Goal: Information Seeking & Learning: Learn about a topic

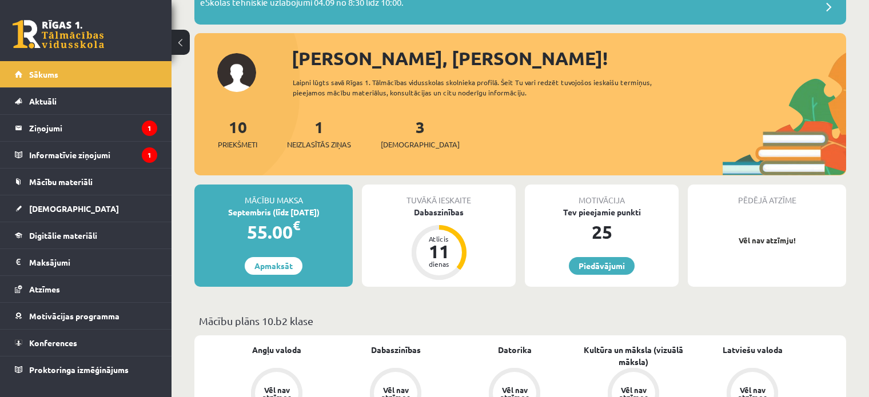
scroll to position [107, 0]
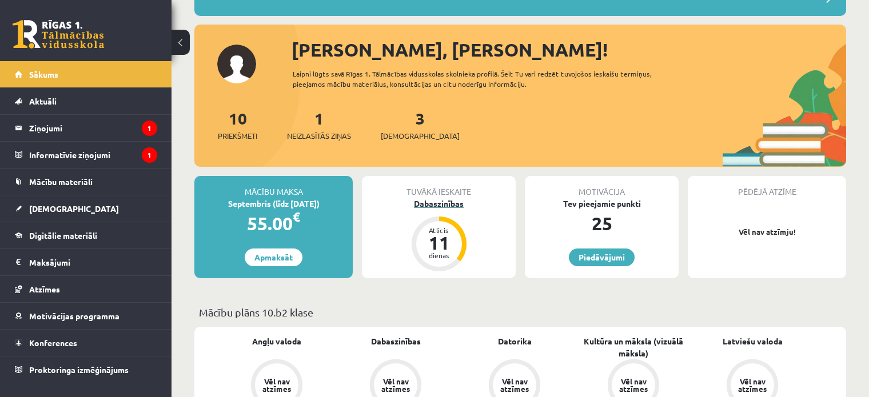
click at [435, 201] on div "Dabaszinības" at bounding box center [439, 204] width 154 height 12
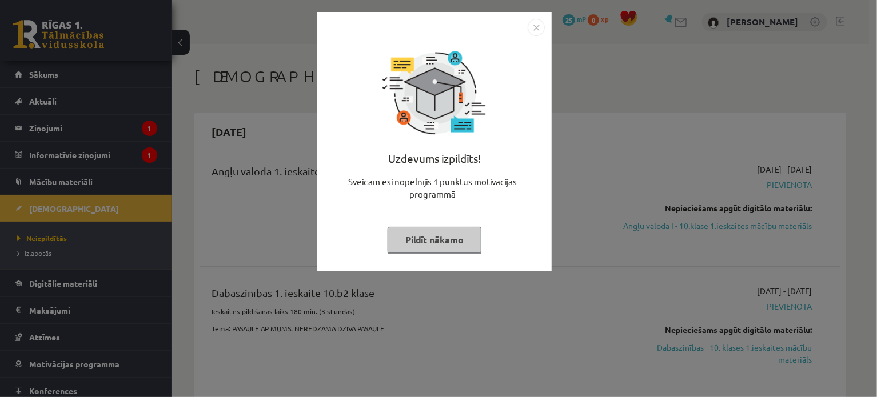
click at [637, 154] on div "Uzdevums izpildīts! Sveicam esi nopelnījis 1 punktus motivācijas programmā Pild…" at bounding box center [438, 198] width 877 height 397
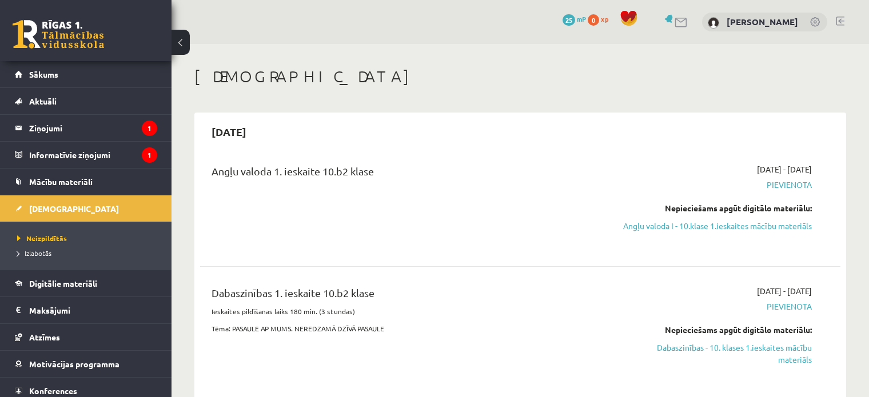
click at [770, 185] on span "Pievienota" at bounding box center [717, 185] width 189 height 12
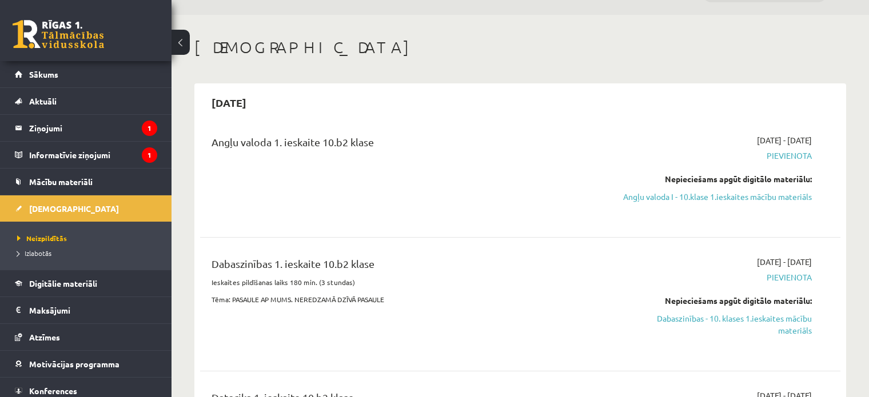
scroll to position [40, 0]
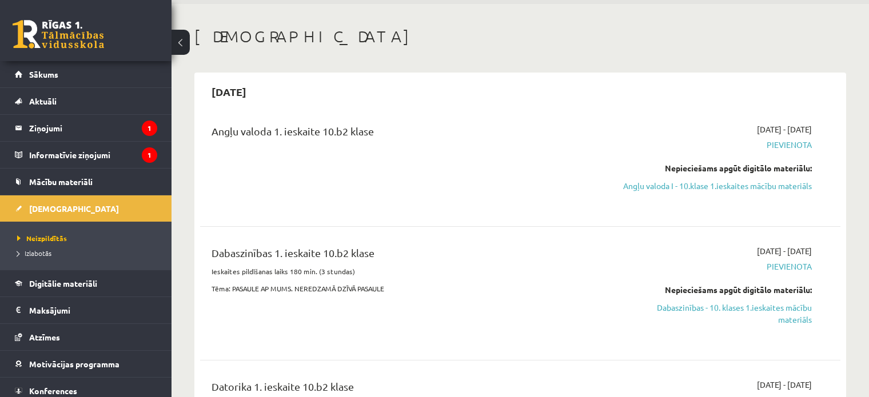
click at [832, 95] on div "[DATE]" at bounding box center [520, 91] width 640 height 27
click at [779, 141] on span "Pievienota" at bounding box center [717, 145] width 189 height 12
click at [782, 273] on span "Pievienota" at bounding box center [717, 267] width 189 height 12
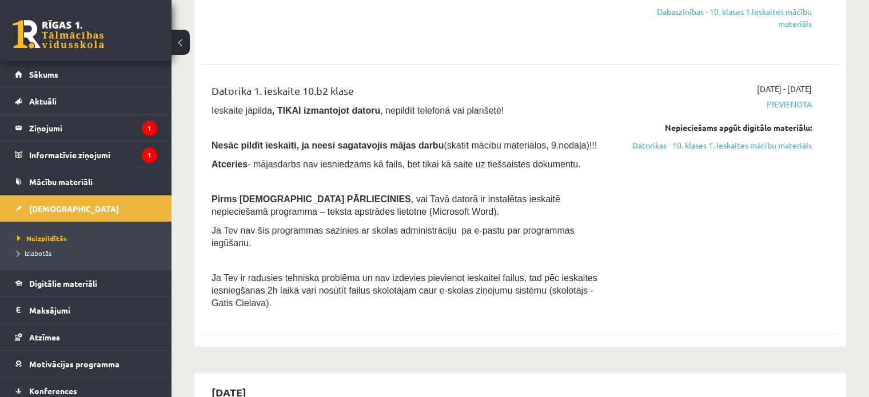
scroll to position [359, 0]
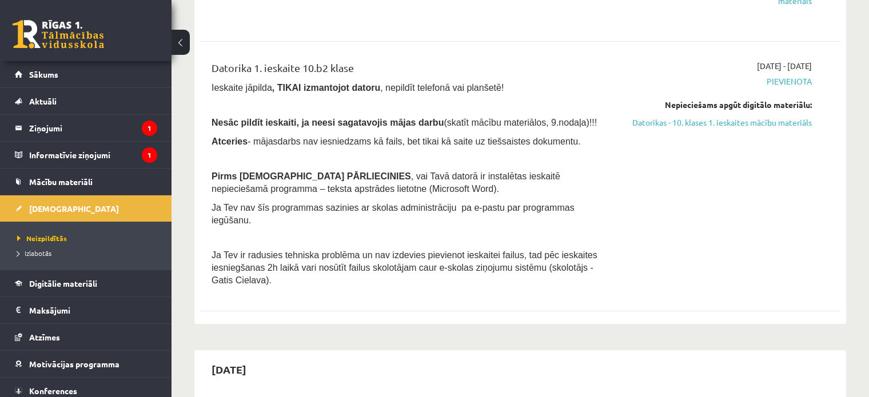
click at [799, 87] on span "Pievienota" at bounding box center [717, 81] width 189 height 12
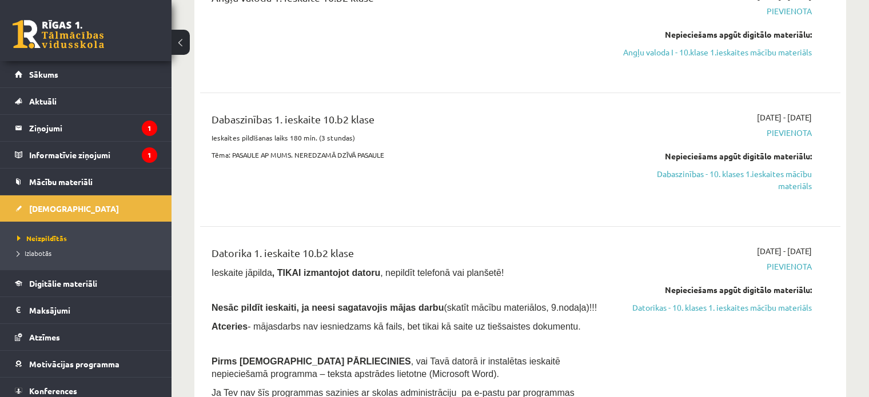
scroll to position [117, 0]
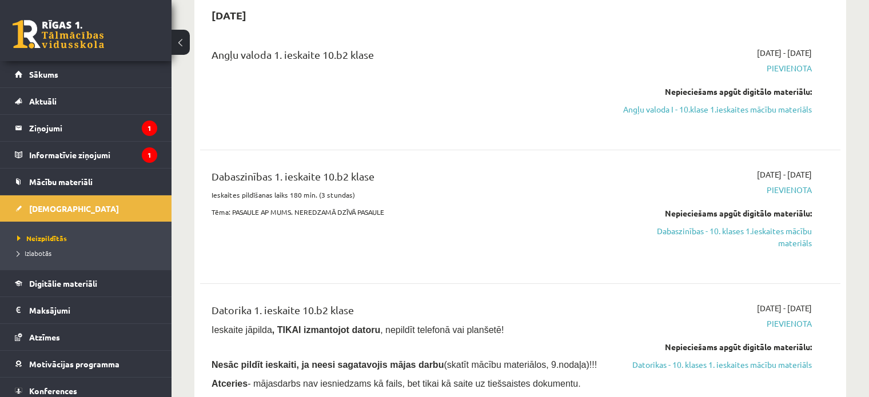
click at [785, 70] on span "Pievienota" at bounding box center [717, 68] width 189 height 12
click at [742, 105] on link "Angļu valoda I - 10.klase 1.ieskaites mācību materiāls" at bounding box center [717, 109] width 189 height 12
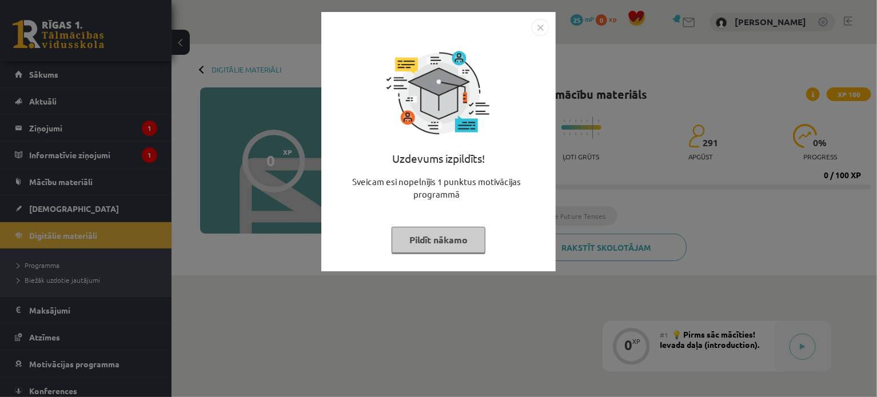
click at [653, 165] on div "Uzdevums izpildīts! Sveicam esi nopelnījis 1 punktus motivācijas programmā Pild…" at bounding box center [438, 198] width 877 height 397
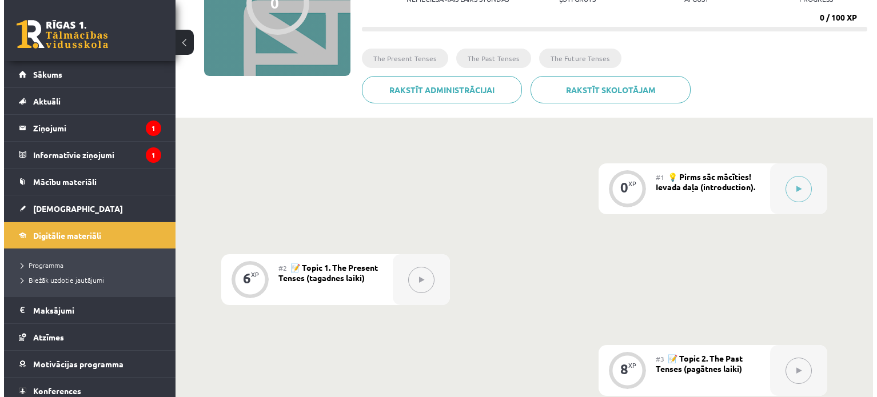
scroll to position [168, 0]
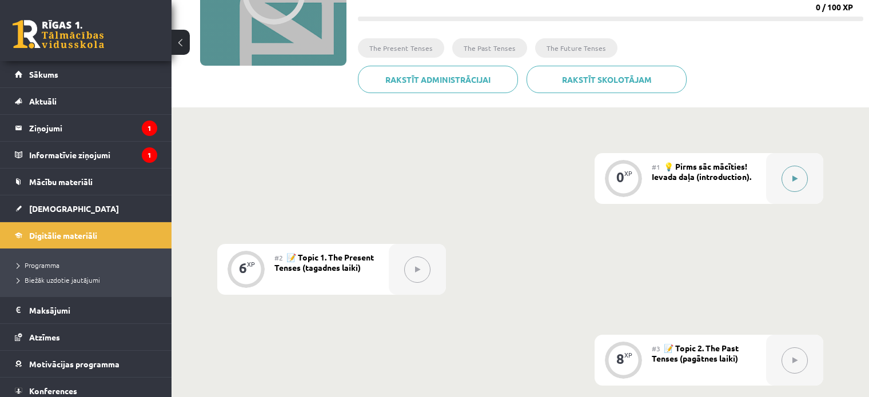
click at [798, 182] on button at bounding box center [794, 179] width 26 height 26
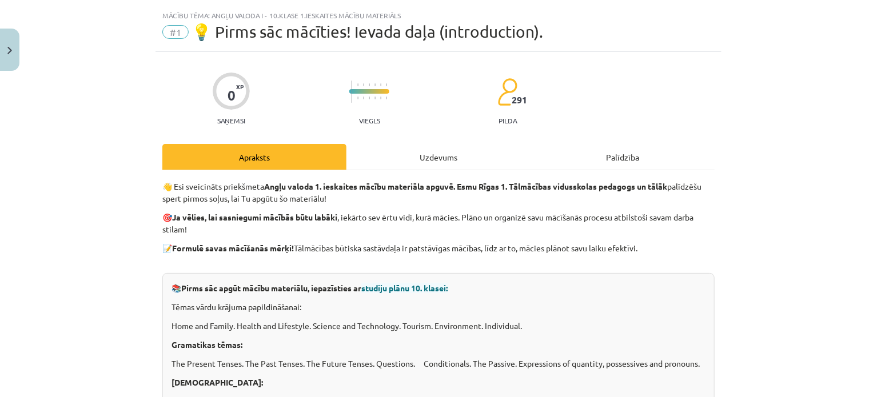
scroll to position [0, 0]
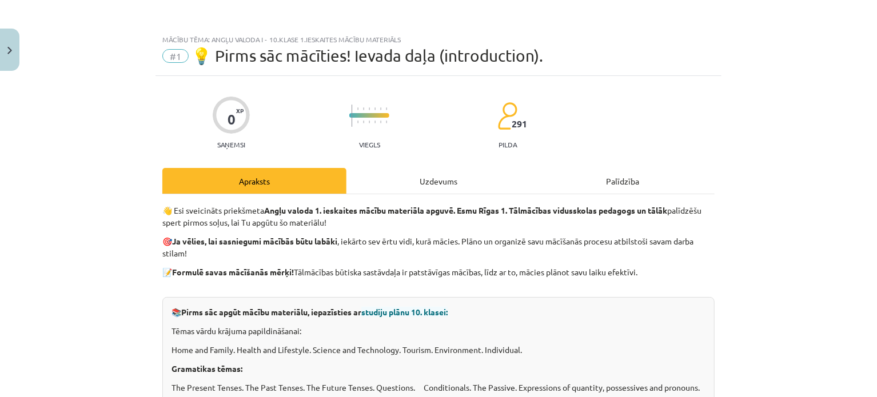
click at [301, 179] on div "Apraksts" at bounding box center [254, 181] width 184 height 26
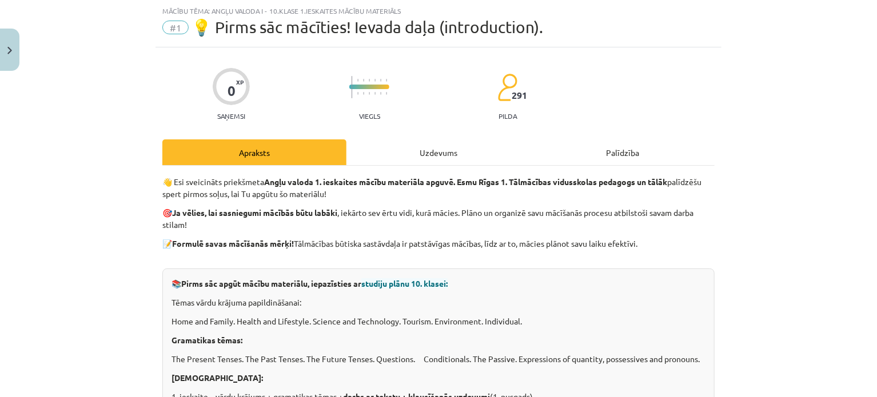
click at [432, 153] on div "Uzdevums" at bounding box center [438, 152] width 184 height 26
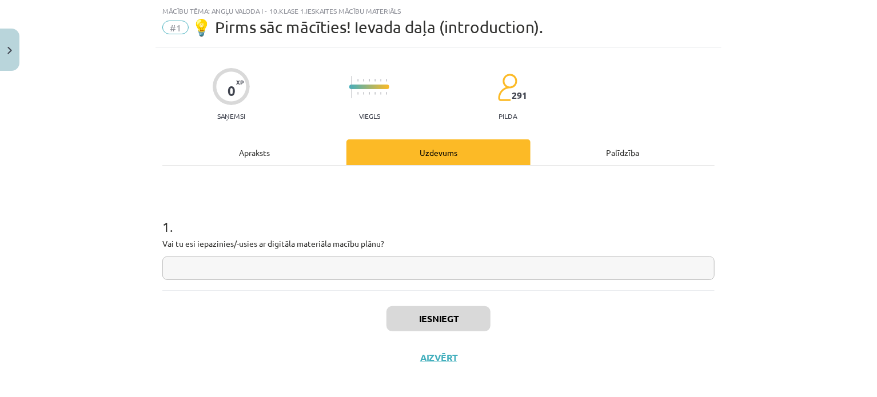
click at [278, 155] on div "Apraksts" at bounding box center [254, 152] width 184 height 26
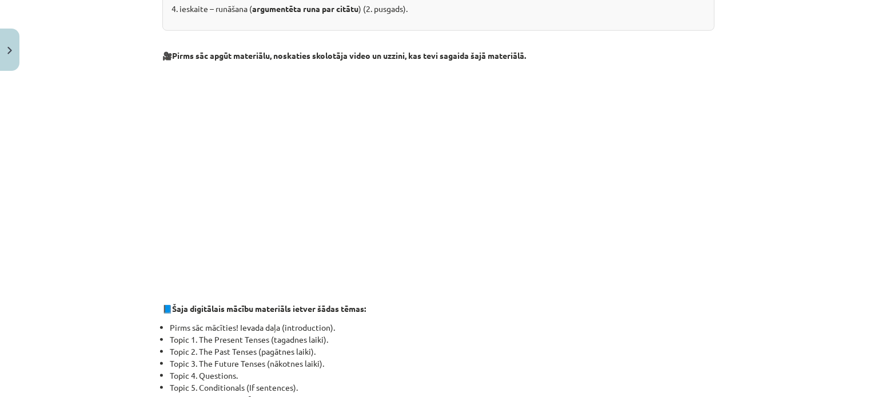
scroll to position [478, 0]
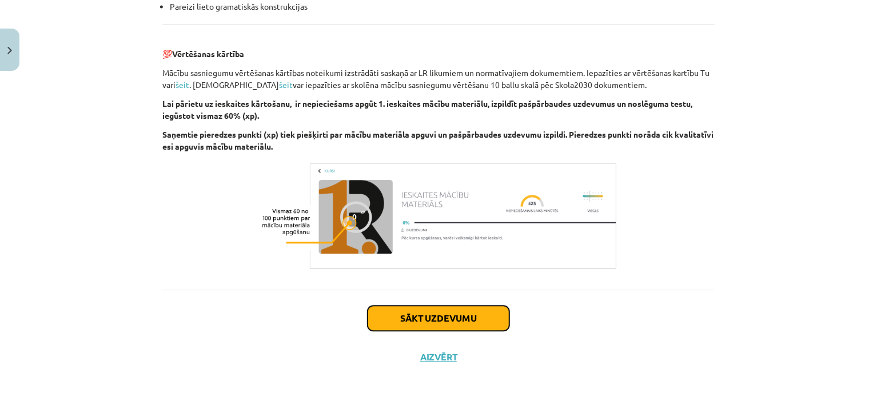
click at [450, 315] on button "Sākt uzdevumu" at bounding box center [438, 318] width 142 height 25
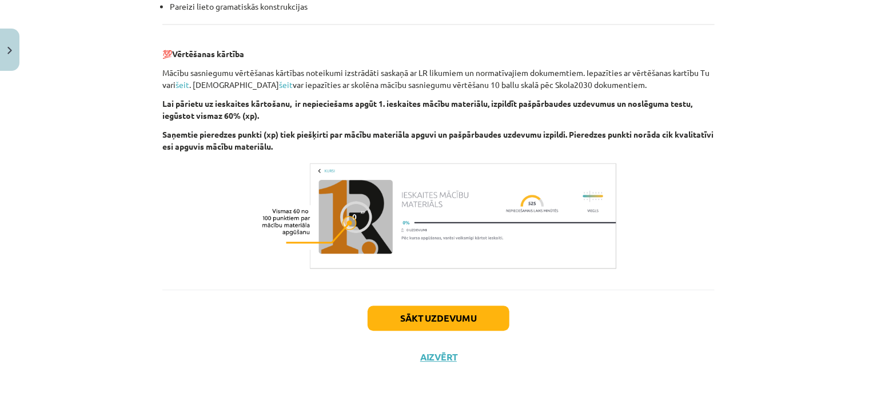
scroll to position [29, 0]
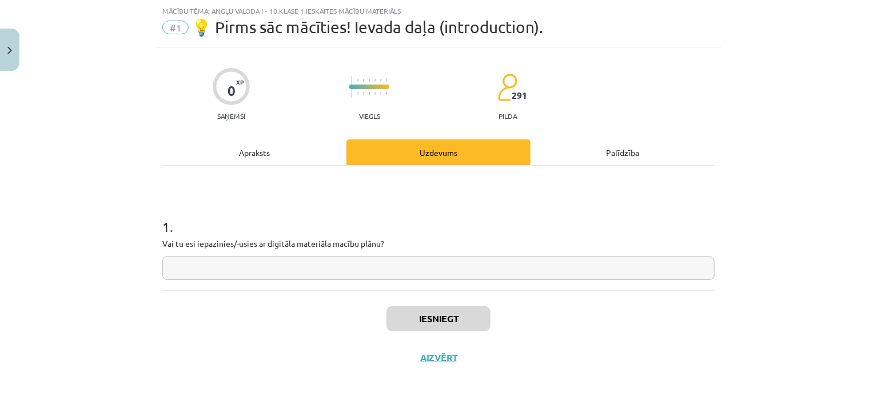
click at [619, 154] on div "Palīdzība" at bounding box center [622, 152] width 184 height 26
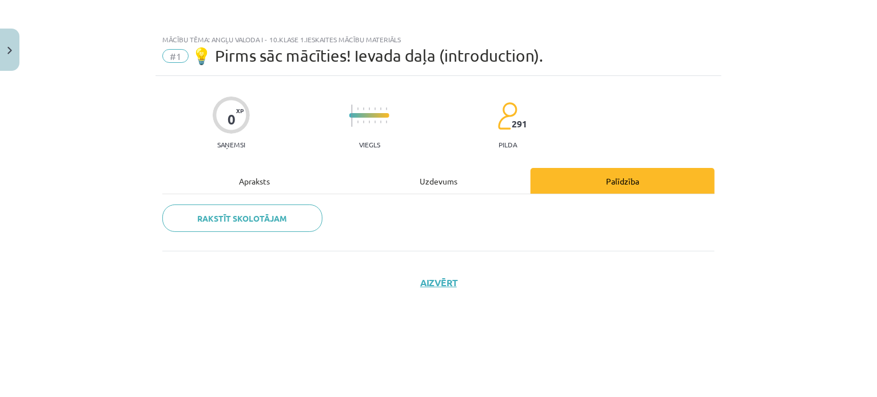
click at [442, 180] on div "Uzdevums" at bounding box center [438, 181] width 184 height 26
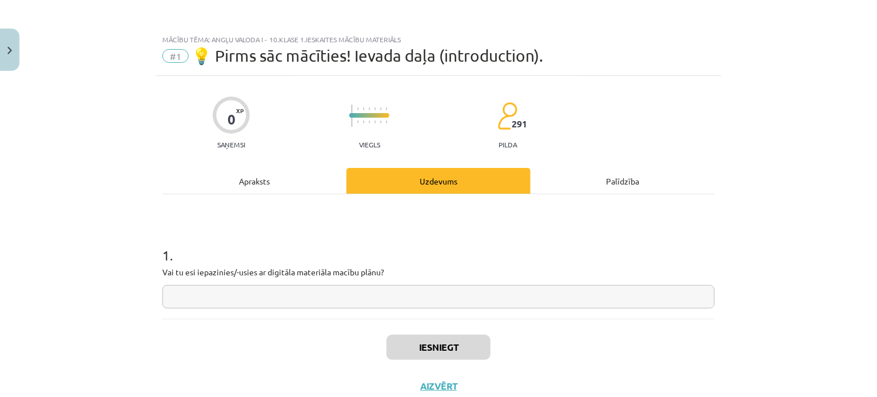
click at [291, 175] on div "Apraksts" at bounding box center [254, 181] width 184 height 26
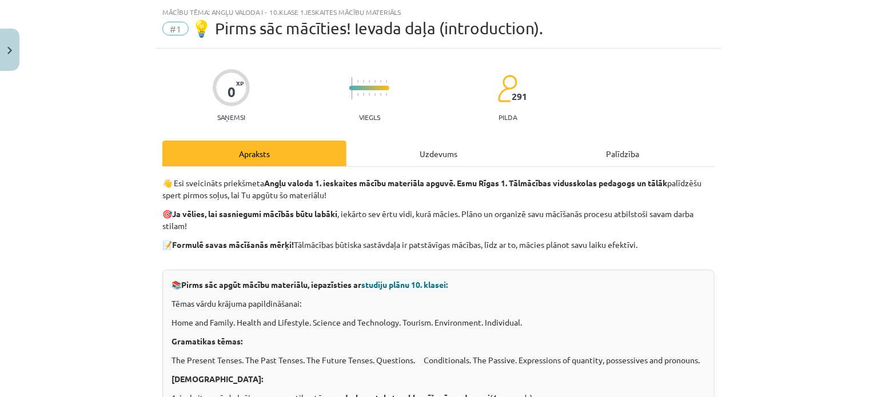
scroll to position [29, 0]
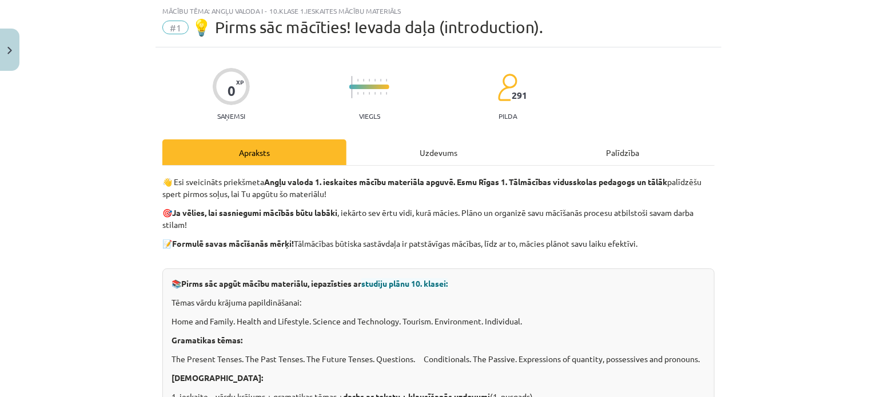
click at [415, 145] on div "Uzdevums" at bounding box center [438, 152] width 184 height 26
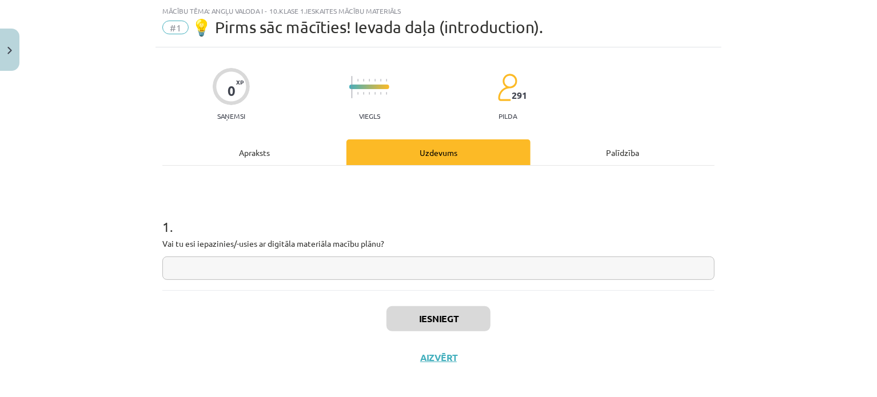
click at [341, 261] on input "text" at bounding box center [438, 268] width 552 height 23
type input "*"
drag, startPoint x: 234, startPoint y: 138, endPoint x: 235, endPoint y: 147, distance: 8.6
click at [235, 141] on div "0 XP Saņemsi Viegls 291 pilda Apraksts Uzdevums Palīdzība 1 . Vai tu esi iepazi…" at bounding box center [438, 212] width 566 height 330
click at [237, 151] on div "Apraksts" at bounding box center [254, 152] width 184 height 26
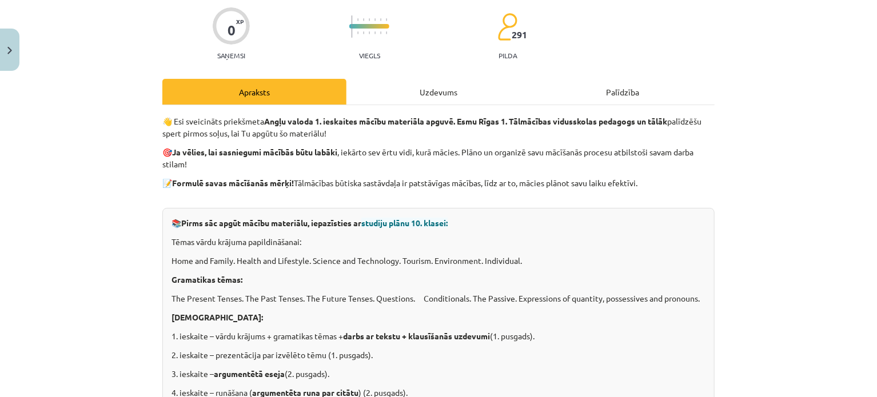
scroll to position [99, 0]
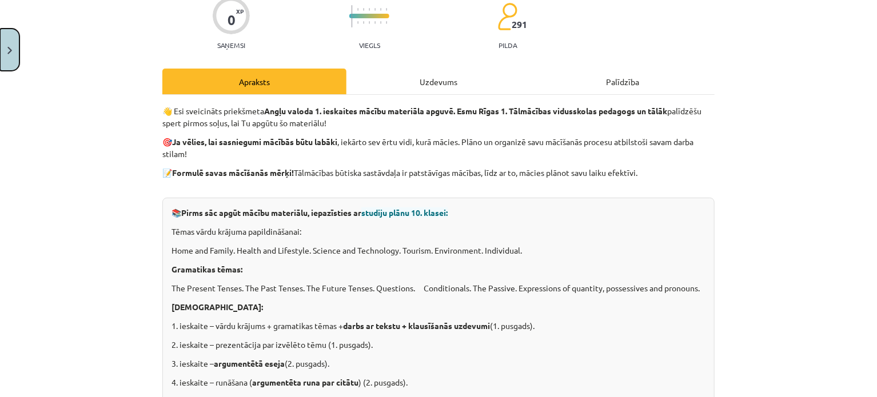
click at [11, 51] on button "Close" at bounding box center [9, 50] width 19 height 42
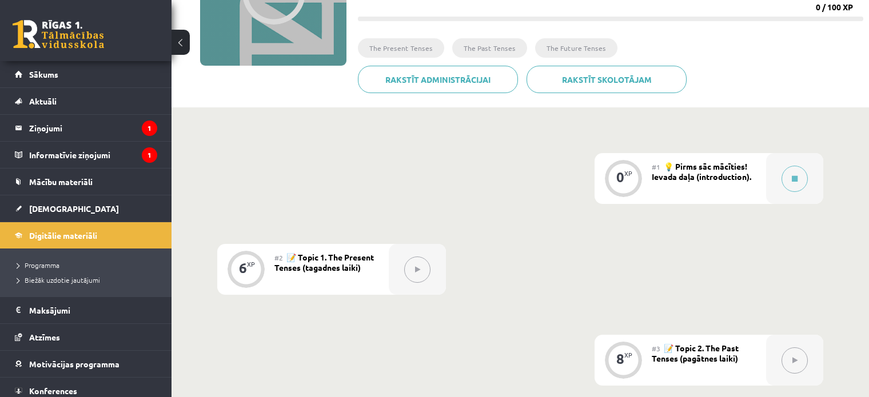
click at [413, 274] on button at bounding box center [417, 270] width 26 height 26
click at [415, 262] on button at bounding box center [417, 270] width 26 height 26
click at [804, 177] on button at bounding box center [794, 179] width 26 height 26
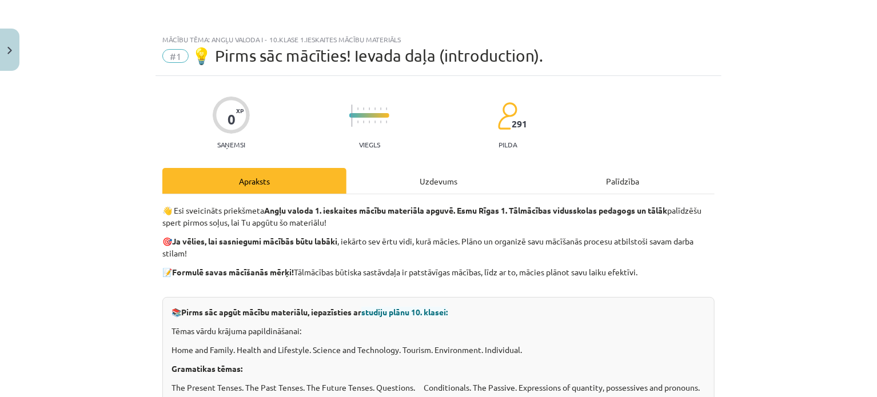
click at [405, 181] on div "Uzdevums" at bounding box center [438, 181] width 184 height 26
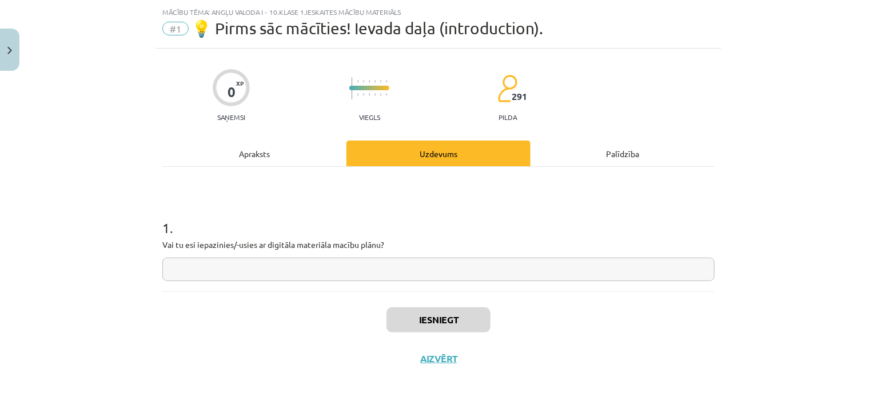
scroll to position [29, 0]
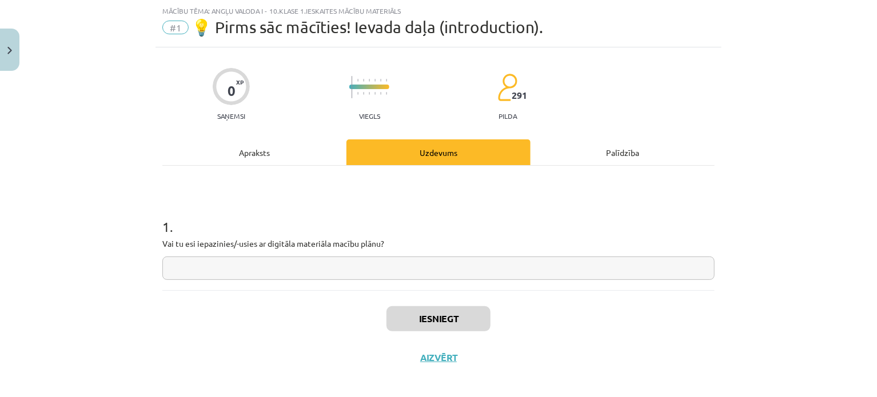
click at [295, 152] on div "Apraksts" at bounding box center [254, 152] width 184 height 26
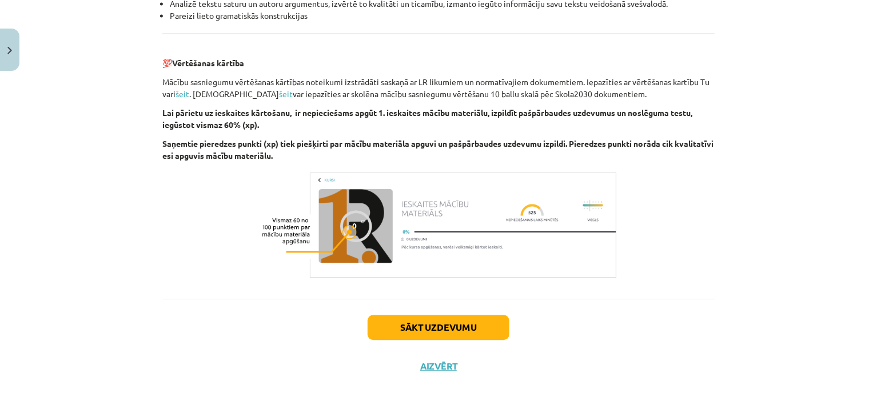
scroll to position [1318, 0]
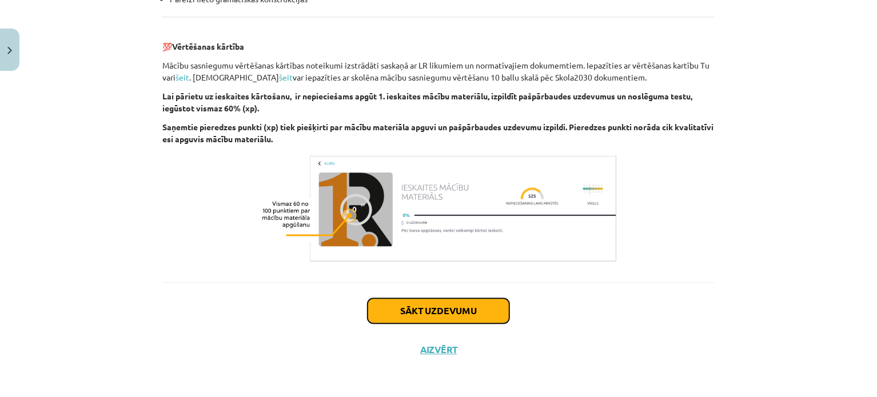
drag, startPoint x: 420, startPoint y: 310, endPoint x: 409, endPoint y: 303, distance: 13.3
click at [421, 310] on button "Sākt uzdevumu" at bounding box center [438, 310] width 142 height 25
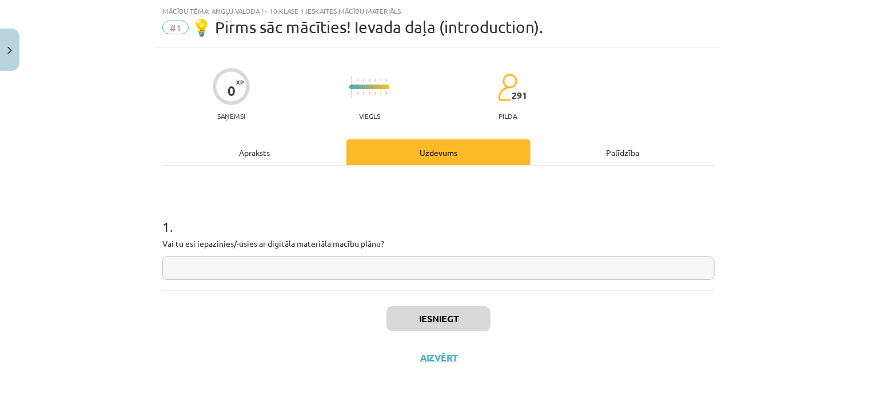
click at [405, 263] on input "text" at bounding box center [438, 268] width 552 height 23
type input "*"
type input "***"
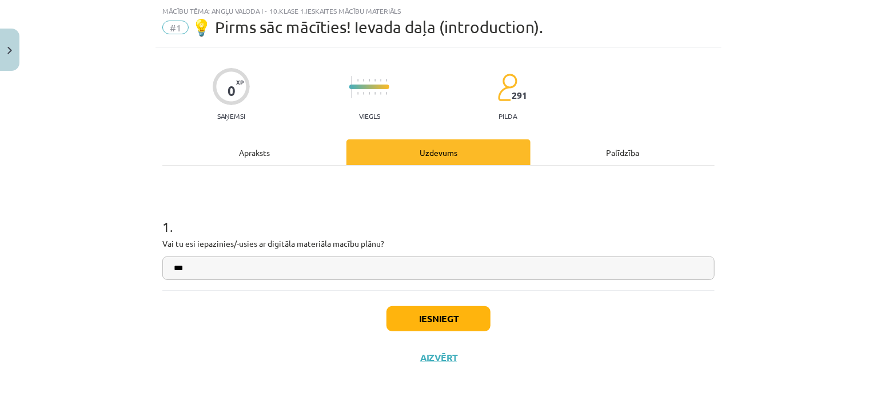
click at [281, 158] on div "Apraksts" at bounding box center [254, 152] width 184 height 26
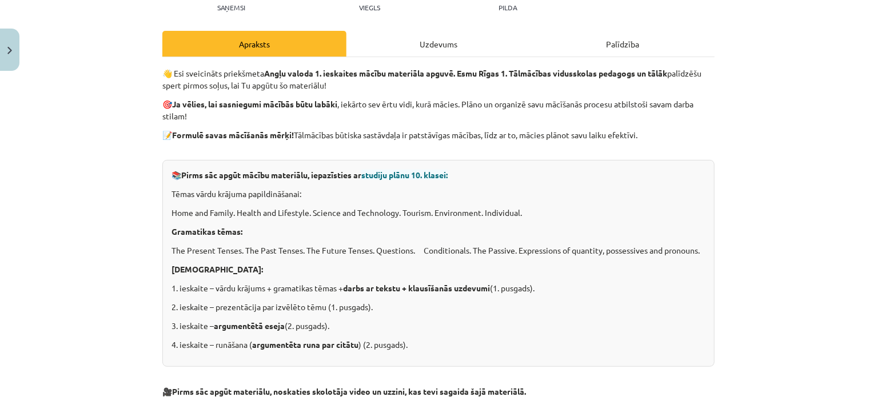
scroll to position [0, 0]
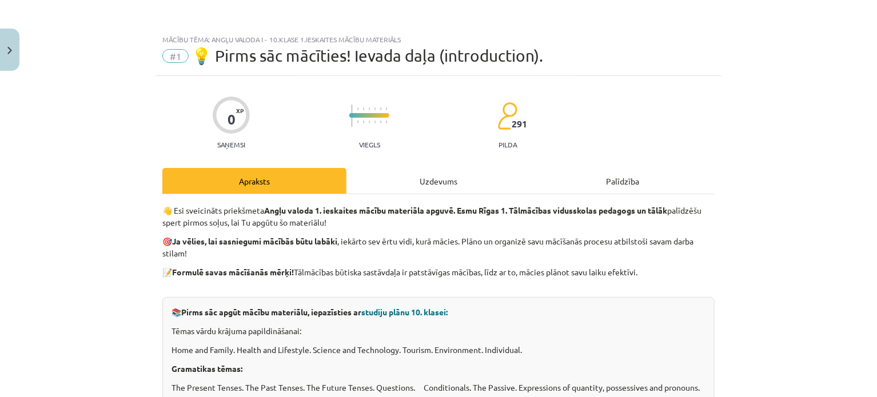
click at [445, 183] on div "Uzdevums" at bounding box center [438, 181] width 184 height 26
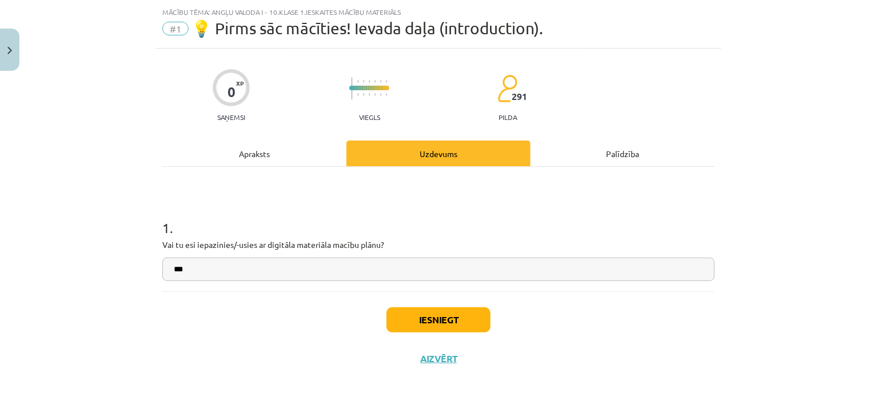
scroll to position [29, 0]
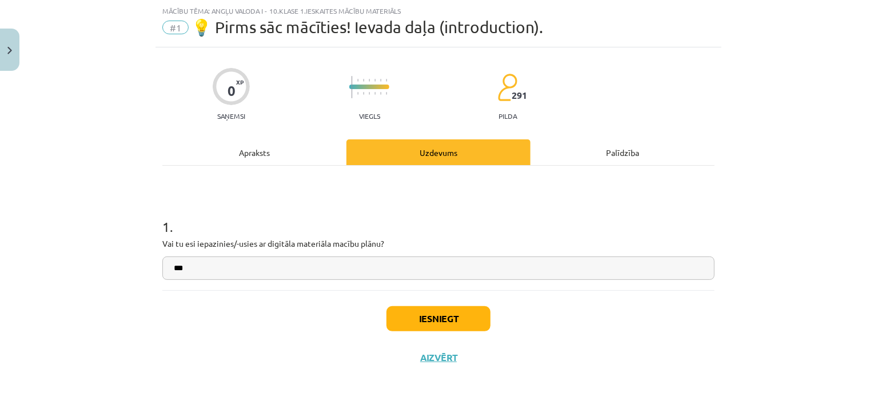
click at [595, 297] on div "Iesniegt Aizvērt" at bounding box center [438, 330] width 552 height 80
click at [468, 307] on button "Iesniegt" at bounding box center [438, 318] width 104 height 25
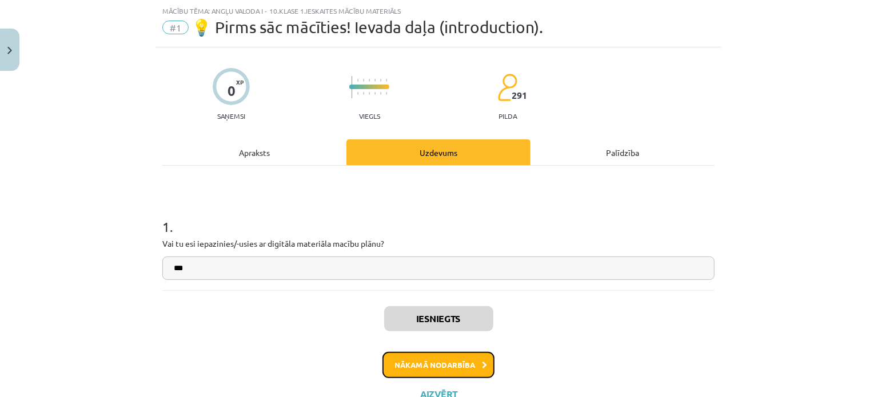
click at [450, 365] on button "Nākamā nodarbība" at bounding box center [438, 365] width 112 height 26
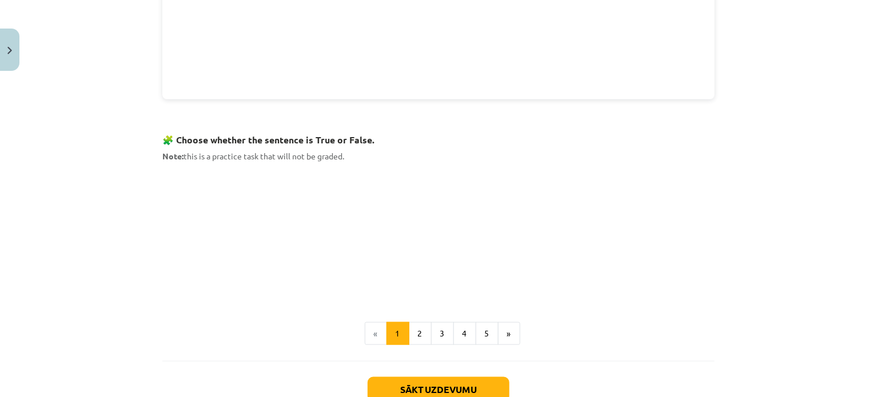
scroll to position [706, 0]
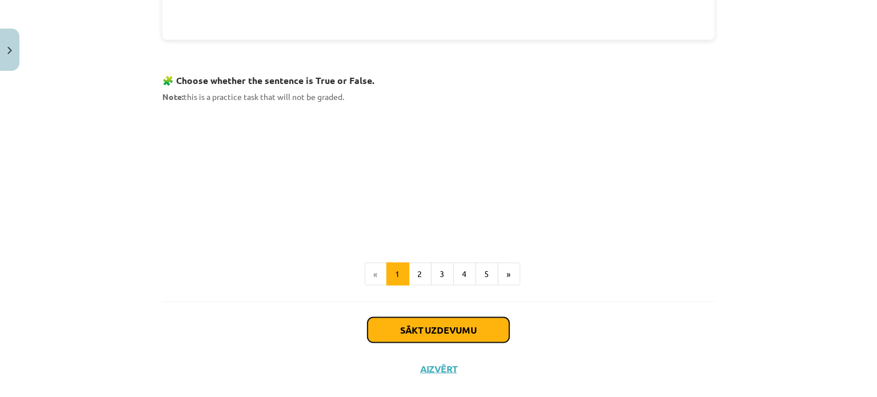
click at [411, 329] on button "Sākt uzdevumu" at bounding box center [438, 330] width 142 height 25
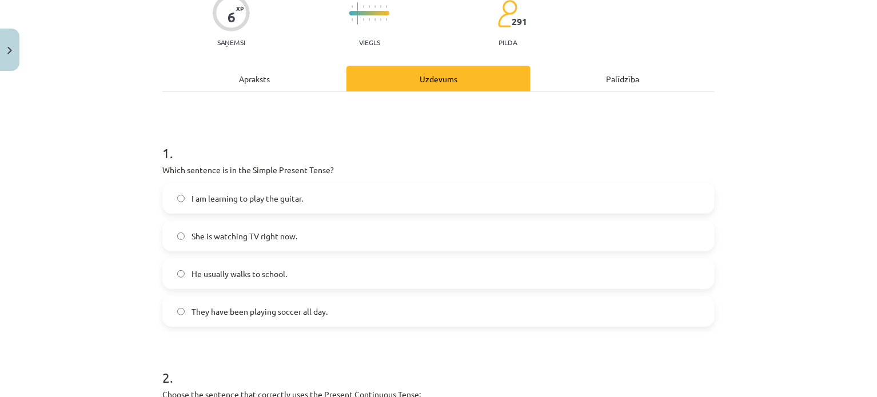
scroll to position [143, 0]
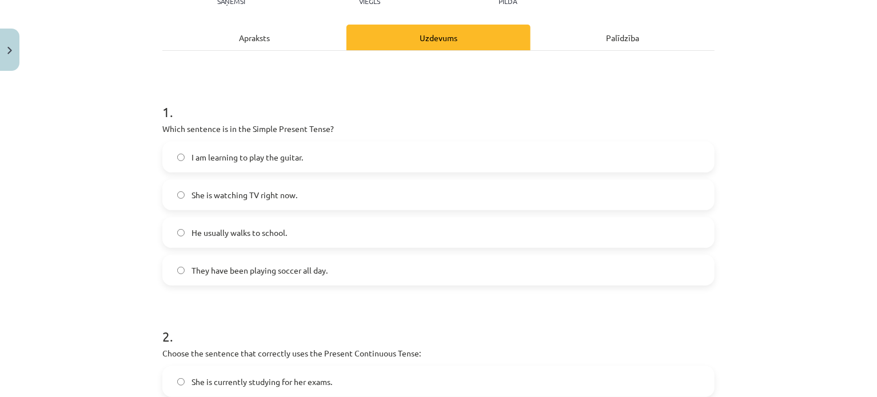
drag, startPoint x: 246, startPoint y: 127, endPoint x: 283, endPoint y: 134, distance: 37.7
click at [283, 134] on p "Which sentence is in the Simple Present Tense?" at bounding box center [438, 129] width 552 height 12
drag, startPoint x: 245, startPoint y: 127, endPoint x: 326, endPoint y: 126, distance: 80.6
click at [326, 126] on p "Which sentence is in the Simple Present Tense?" at bounding box center [438, 129] width 552 height 12
copy p "Simple Present Tense"
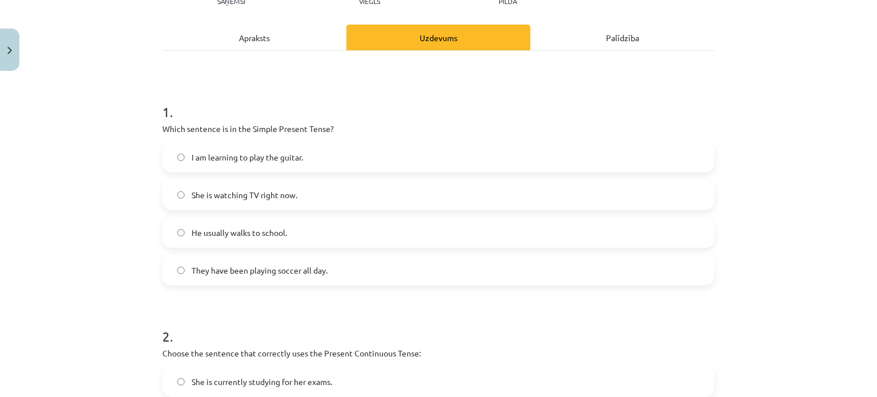
click at [388, 123] on p "Which sentence is in the Simple Present Tense?" at bounding box center [438, 129] width 552 height 12
click at [237, 194] on span "She is watching TV right now." at bounding box center [244, 195] width 106 height 12
click at [237, 181] on label "She is watching TV right now." at bounding box center [438, 195] width 550 height 29
click at [241, 166] on label "I am learning to play the guitar." at bounding box center [438, 157] width 550 height 29
click at [239, 200] on span "She is watching TV right now." at bounding box center [244, 195] width 106 height 12
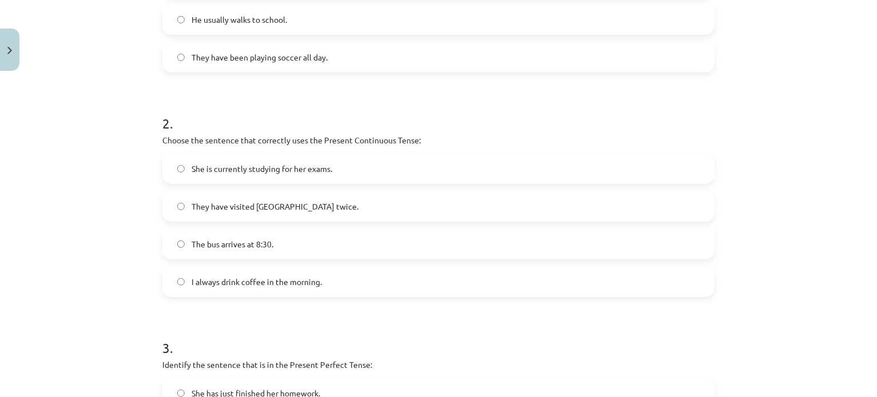
scroll to position [362, 0]
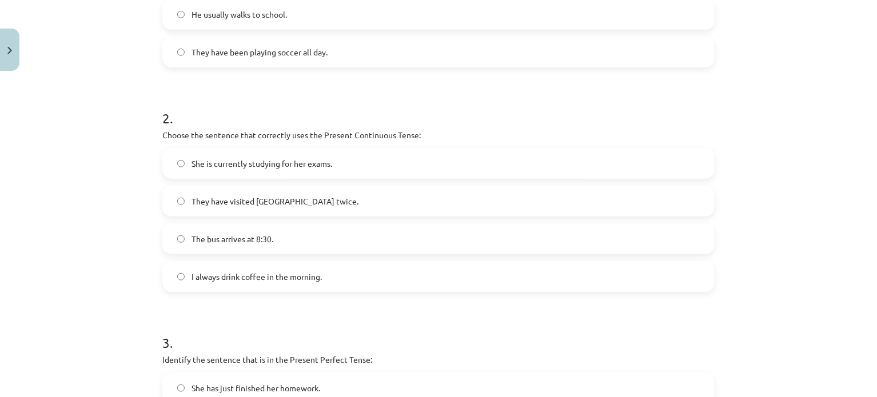
click at [391, 249] on label "The bus arrives at 8:30." at bounding box center [438, 239] width 550 height 29
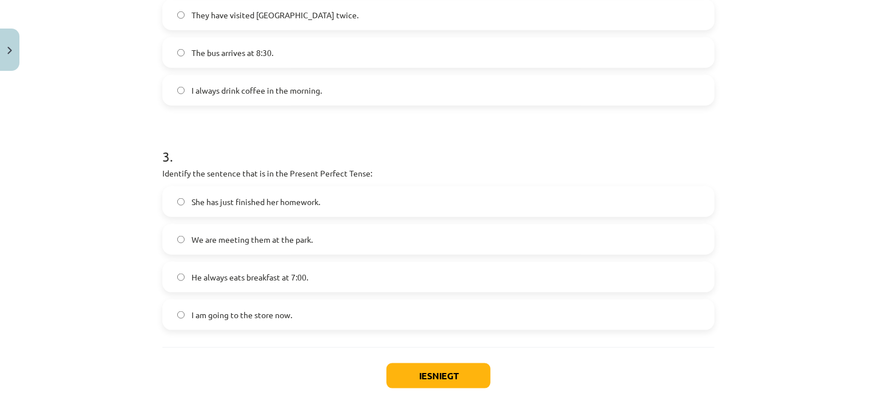
scroll to position [555, 0]
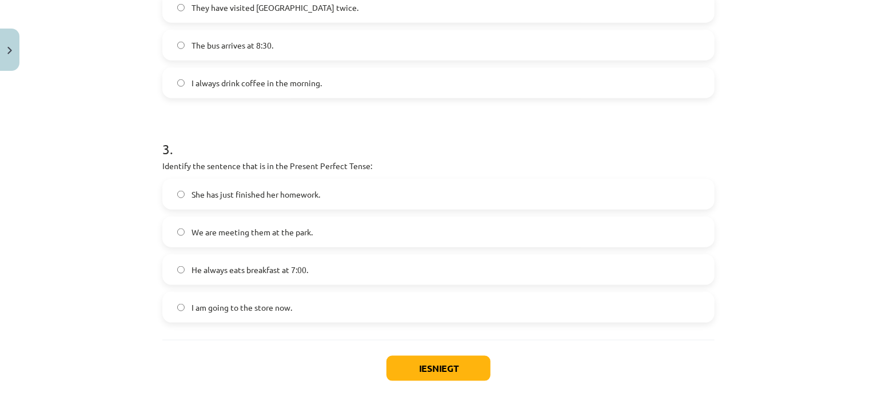
click at [402, 197] on label "She has just finished her homework." at bounding box center [438, 194] width 550 height 29
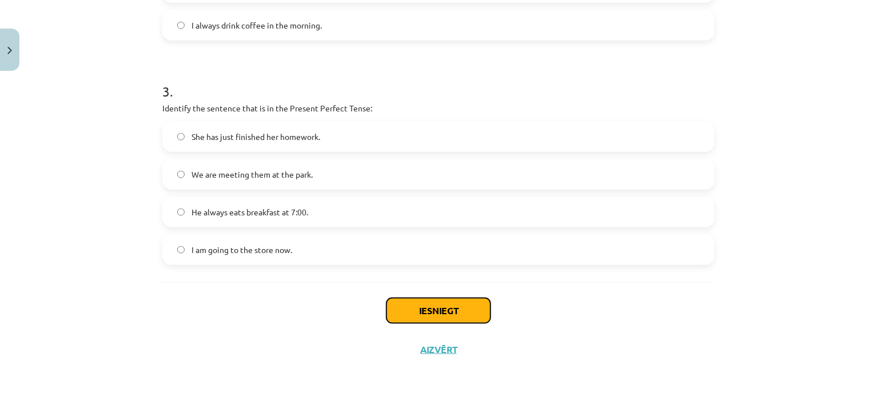
click at [426, 302] on button "Iesniegt" at bounding box center [438, 310] width 104 height 25
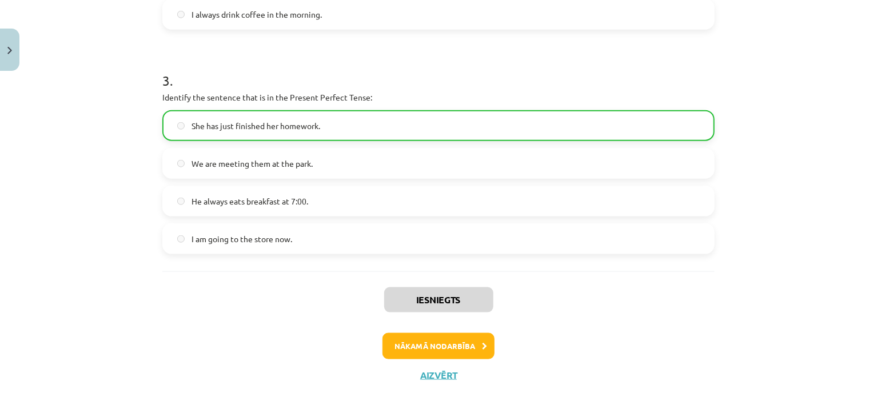
scroll to position [649, 0]
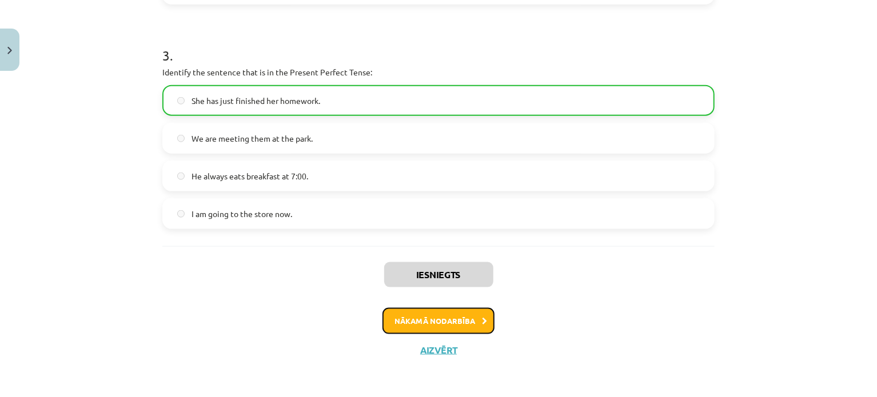
click at [461, 320] on button "Nākamā nodarbība" at bounding box center [438, 321] width 112 height 26
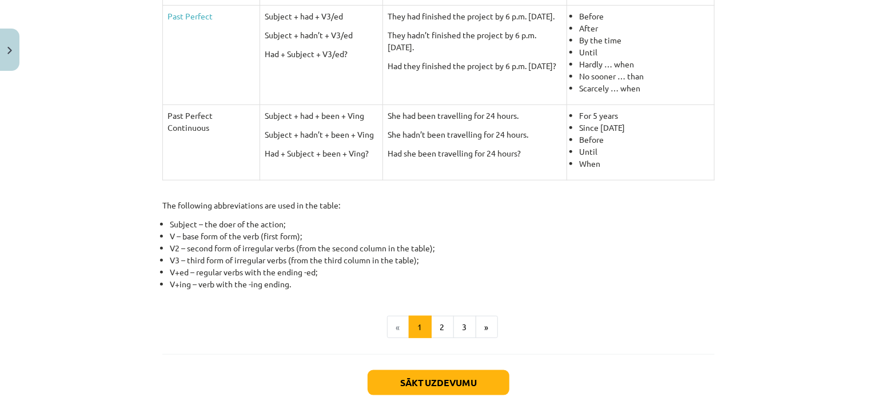
scroll to position [481, 0]
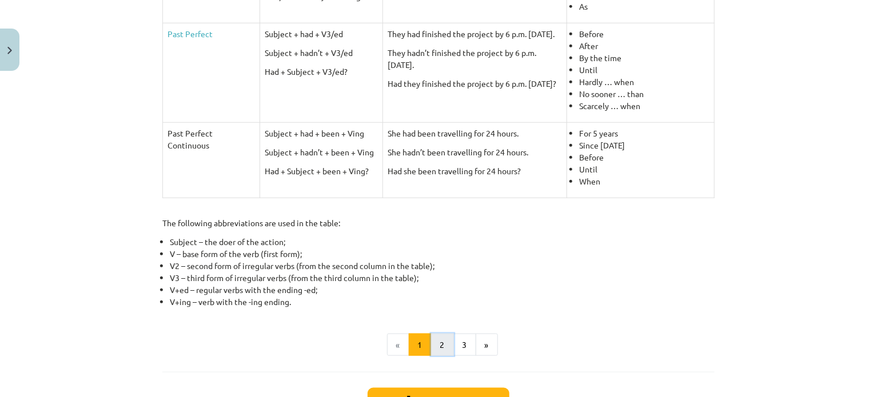
click at [439, 342] on button "2" at bounding box center [442, 345] width 23 height 23
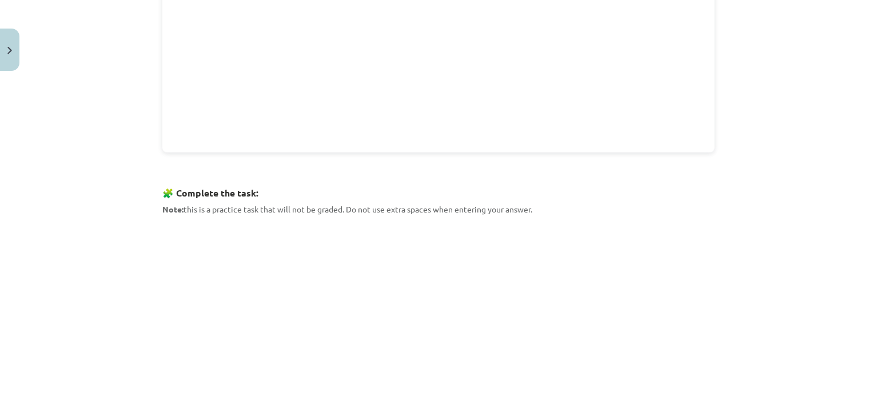
scroll to position [411, 0]
click at [463, 376] on button "3" at bounding box center [464, 382] width 23 height 23
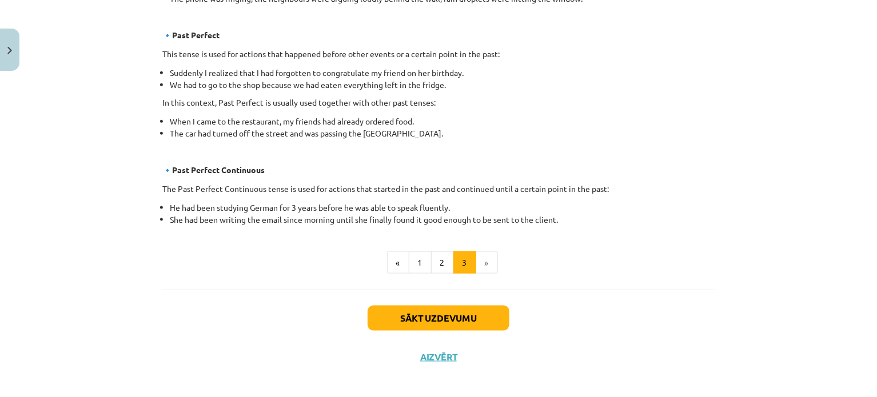
scroll to position [682, 0]
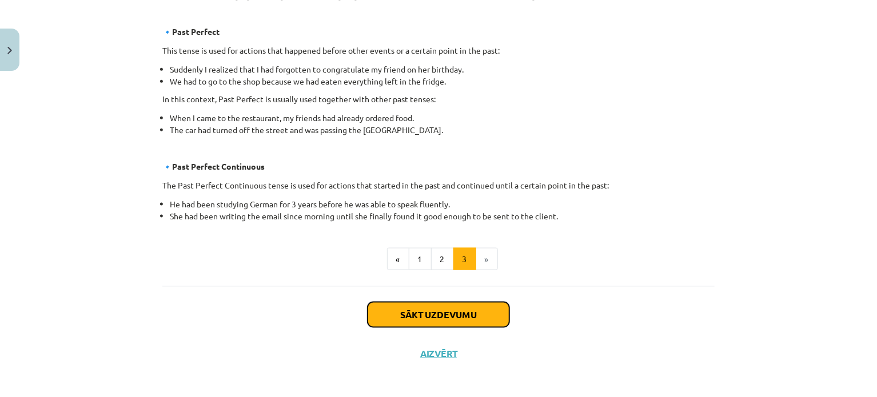
click at [451, 317] on button "Sākt uzdevumu" at bounding box center [438, 314] width 142 height 25
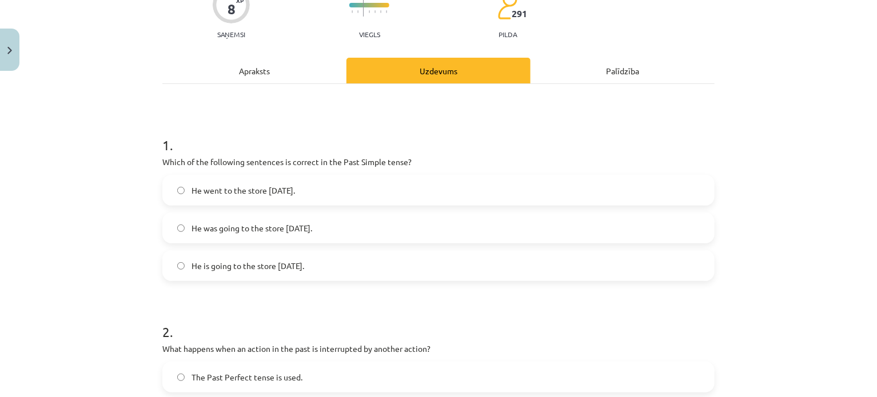
scroll to position [117, 0]
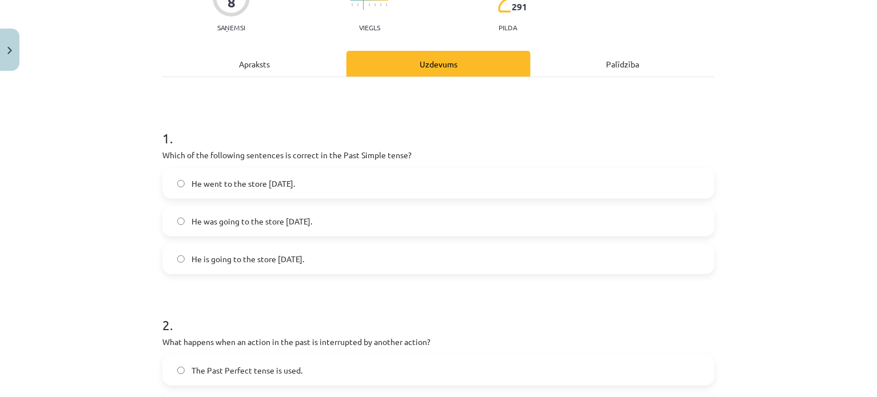
click at [274, 224] on span "He was going to the store yesterday." at bounding box center [251, 221] width 121 height 12
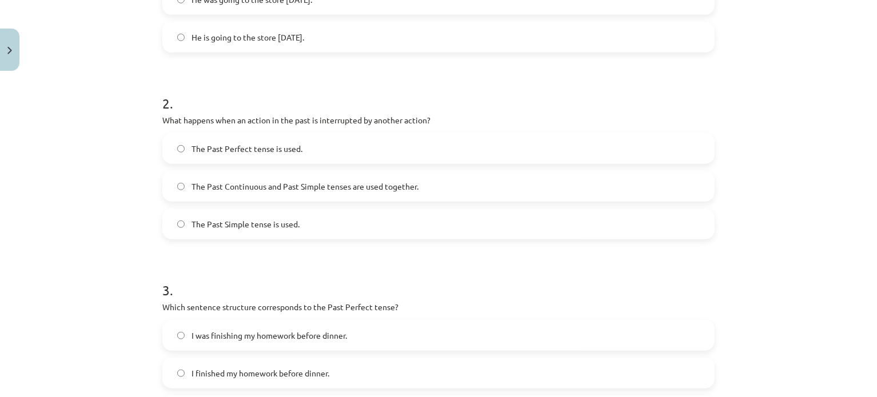
scroll to position [342, 0]
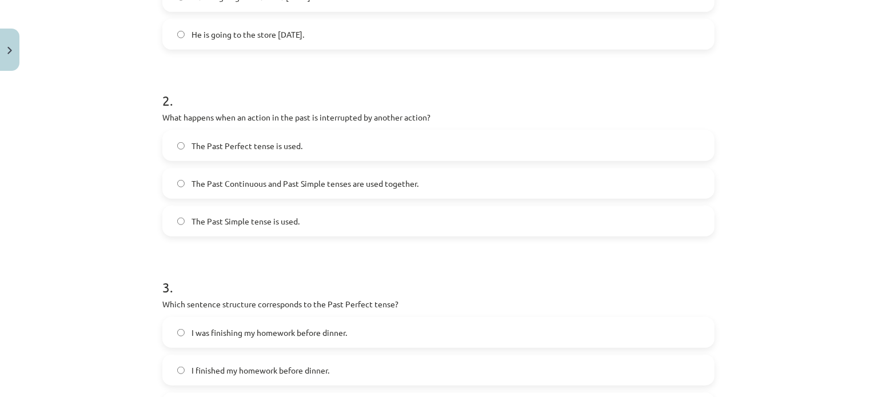
click at [405, 190] on label "The Past Continuous and Past Simple tenses are used together." at bounding box center [438, 183] width 550 height 29
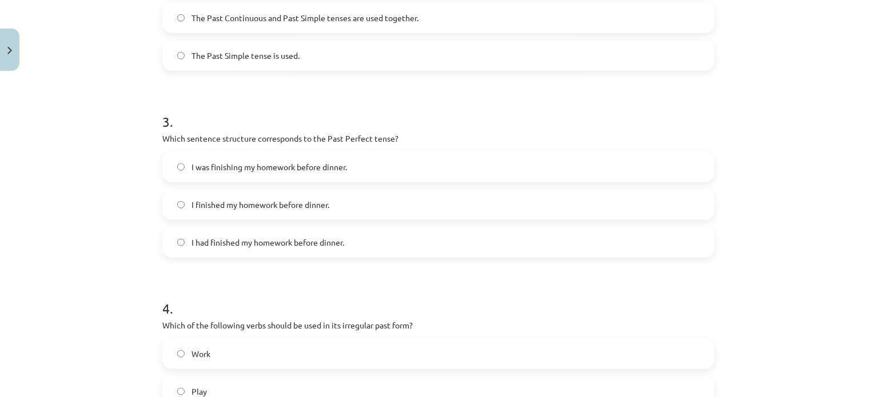
scroll to position [511, 0]
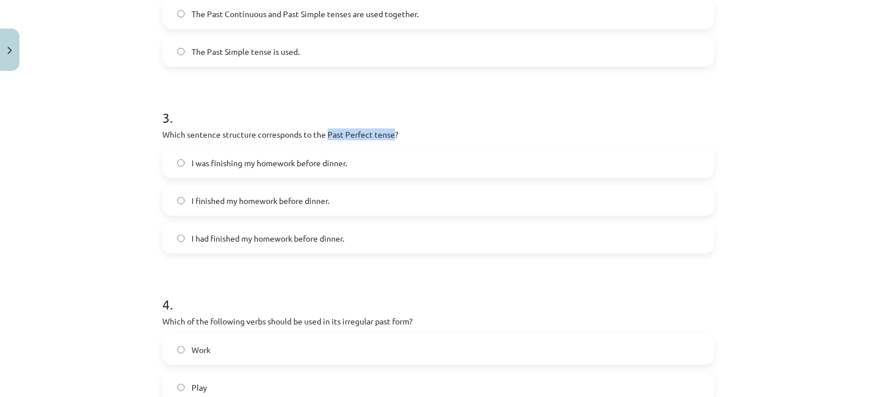
drag, startPoint x: 323, startPoint y: 133, endPoint x: 390, endPoint y: 137, distance: 67.6
click at [390, 137] on p "Which sentence structure corresponds to the Past Perfect tense?" at bounding box center [438, 135] width 552 height 12
copy p "Past Perfect tense"
click at [587, 135] on p "Which sentence structure corresponds to the Past Perfect tense?" at bounding box center [438, 135] width 552 height 12
click at [361, 231] on label "I had finished my homework before dinner." at bounding box center [438, 238] width 550 height 29
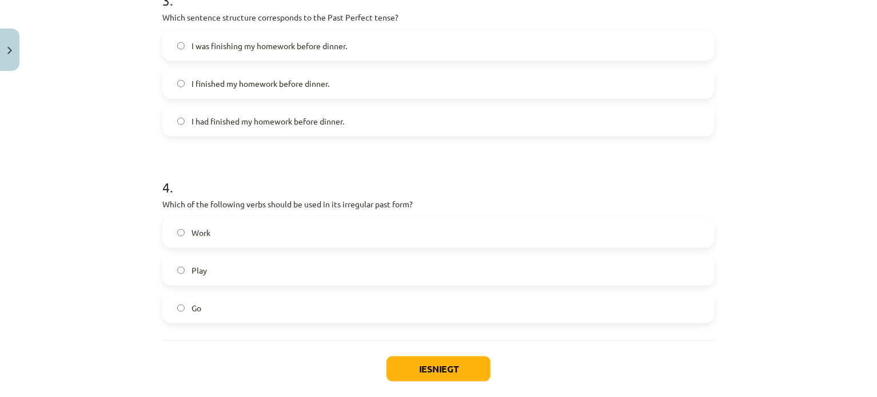
scroll to position [648, 0]
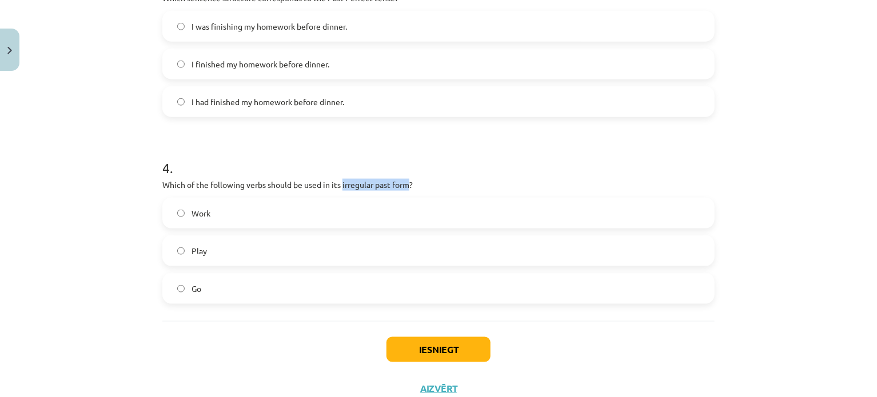
drag, startPoint x: 339, startPoint y: 181, endPoint x: 409, endPoint y: 183, distance: 69.2
click at [409, 183] on p "Which of the following verbs should be used in its irregular past form?" at bounding box center [438, 185] width 552 height 12
copy p "irregular past form"
click at [548, 170] on h1 "4 ." at bounding box center [438, 157] width 552 height 35
click at [250, 259] on label "Play" at bounding box center [438, 251] width 550 height 29
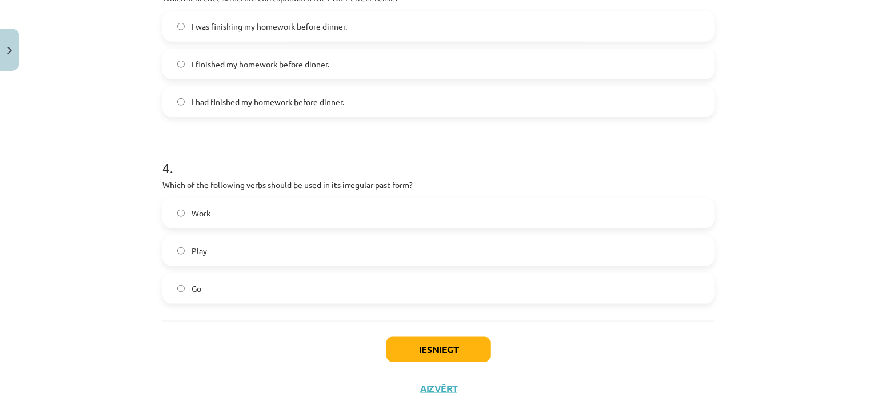
click at [259, 283] on label "Go" at bounding box center [438, 288] width 550 height 29
click at [267, 218] on label "Work" at bounding box center [438, 213] width 550 height 29
click at [271, 247] on label "Play" at bounding box center [438, 251] width 550 height 29
click at [473, 351] on button "Iesniegt" at bounding box center [438, 349] width 104 height 25
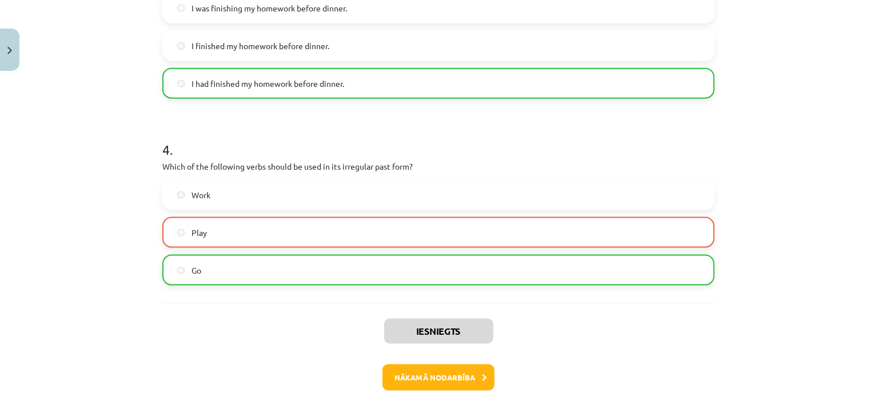
scroll to position [669, 0]
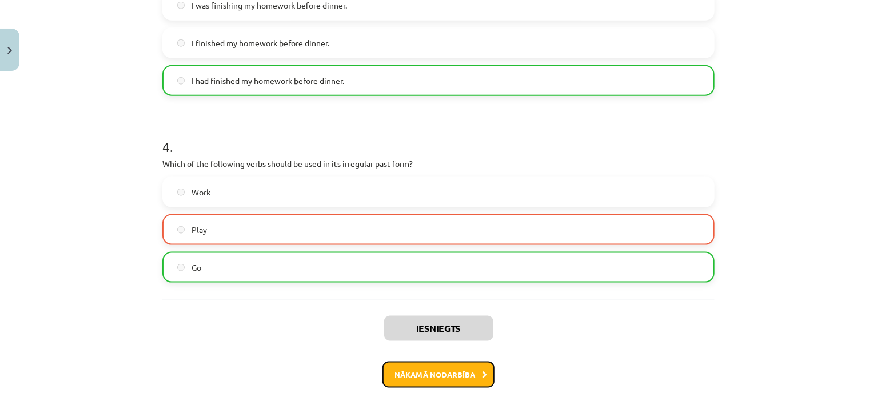
click at [466, 368] on button "Nākamā nodarbība" at bounding box center [438, 375] width 112 height 26
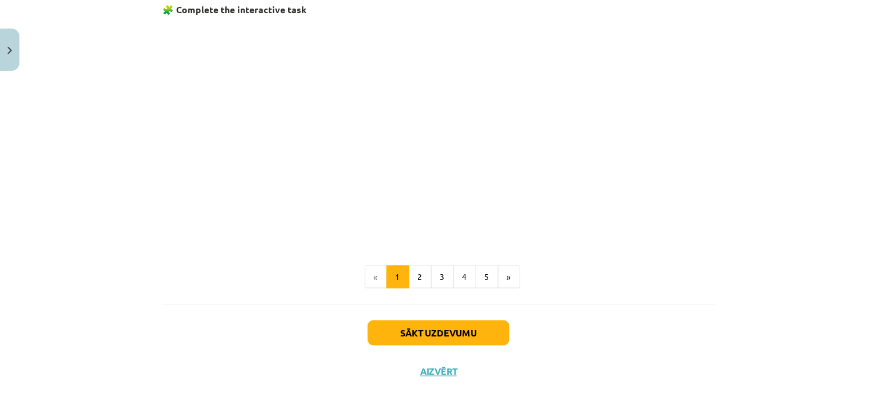
scroll to position [745, 0]
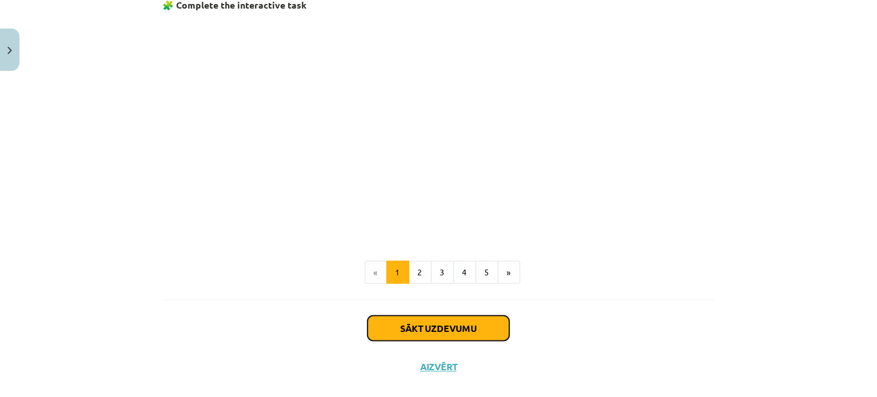
click at [411, 318] on button "Sākt uzdevumu" at bounding box center [438, 328] width 142 height 25
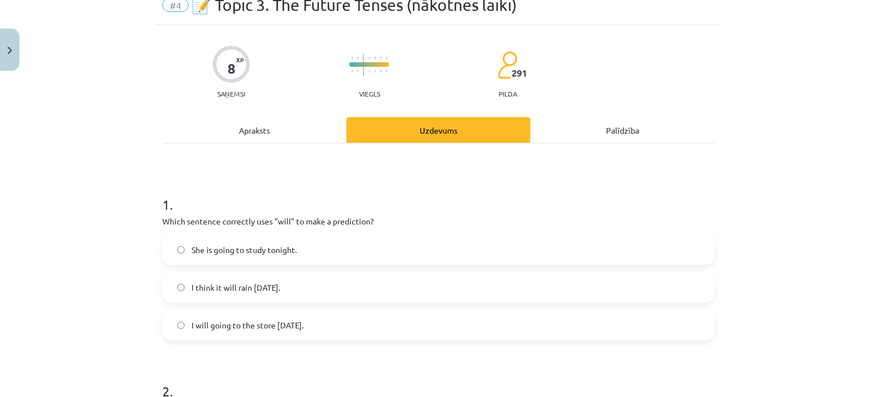
scroll to position [29, 0]
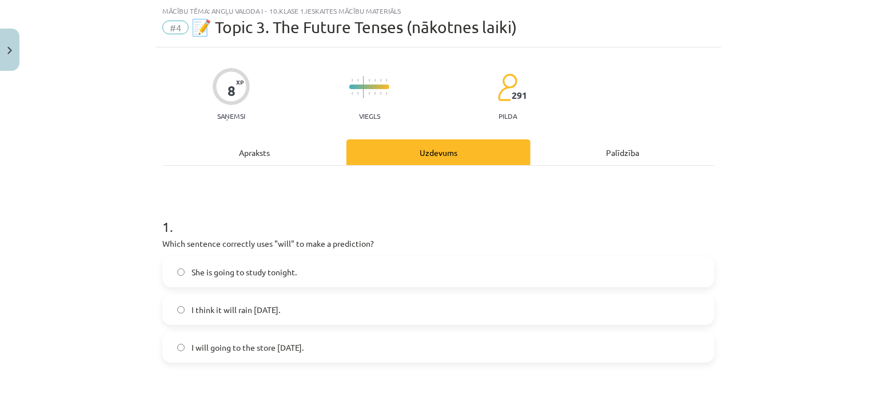
click at [320, 308] on label "I think it will rain tomorrow." at bounding box center [438, 309] width 550 height 29
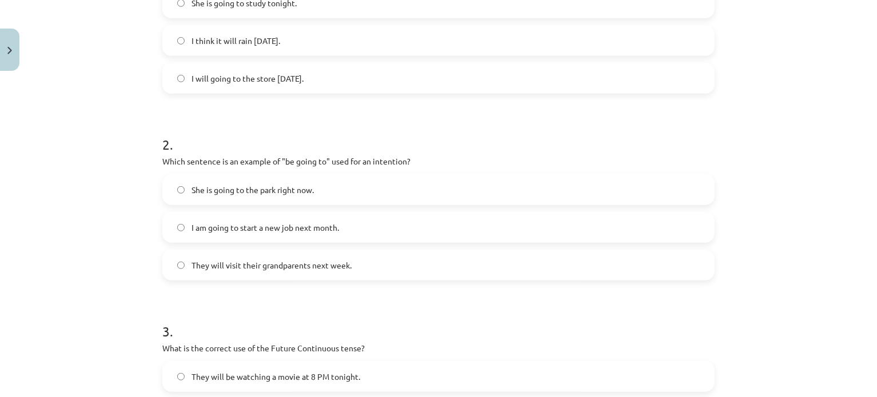
scroll to position [309, 0]
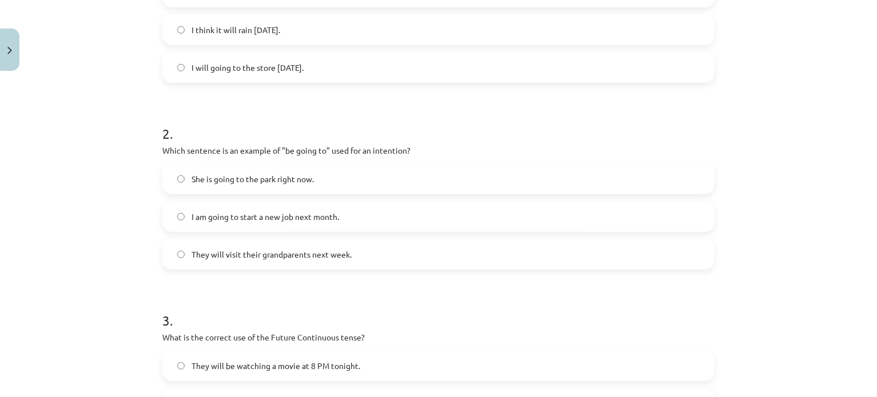
click at [356, 250] on label "They will visit their grandparents next week." at bounding box center [438, 254] width 550 height 29
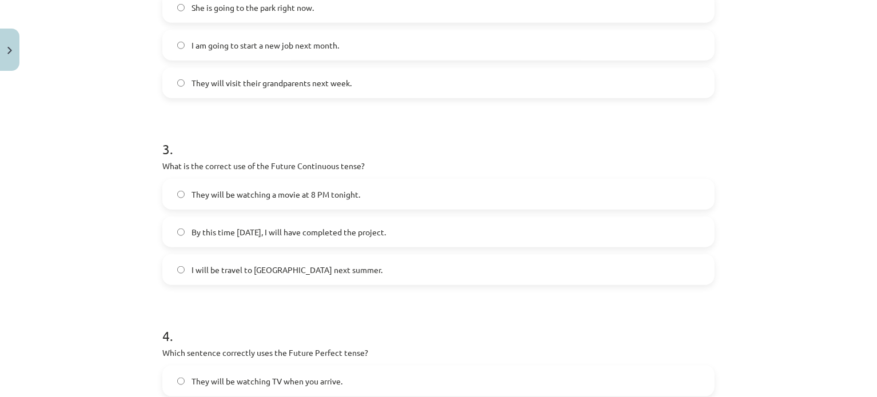
scroll to position [503, 0]
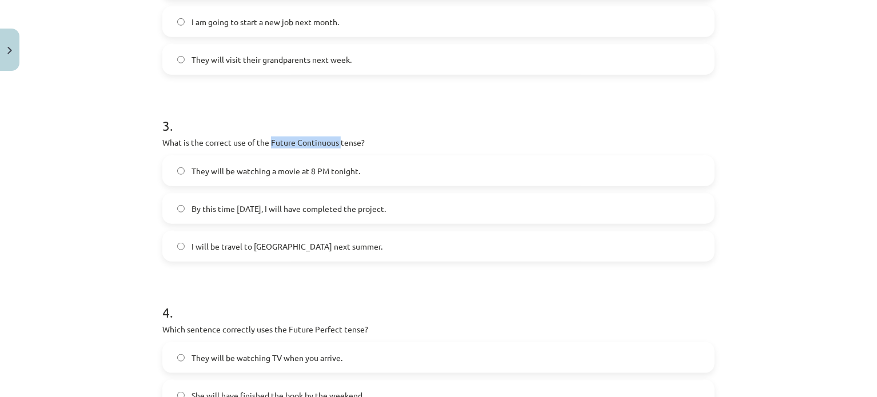
drag, startPoint x: 267, startPoint y: 142, endPoint x: 337, endPoint y: 146, distance: 69.9
click at [337, 146] on p "What is the correct use of the Future Continuous tense?" at bounding box center [438, 143] width 552 height 12
click at [486, 126] on h1 "3 ." at bounding box center [438, 115] width 552 height 35
click at [367, 253] on label "I will be travel to Spain next summer." at bounding box center [438, 246] width 550 height 29
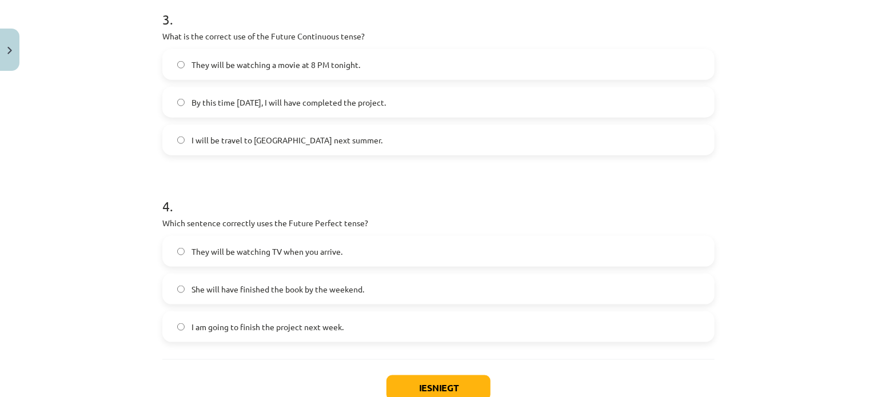
scroll to position [608, 0]
click at [483, 96] on label "By this time tomorrow, I will have completed the project." at bounding box center [438, 104] width 550 height 29
click at [336, 297] on label "She will have finished the book by the weekend." at bounding box center [438, 291] width 550 height 29
click at [453, 379] on button "Iesniegt" at bounding box center [438, 389] width 104 height 25
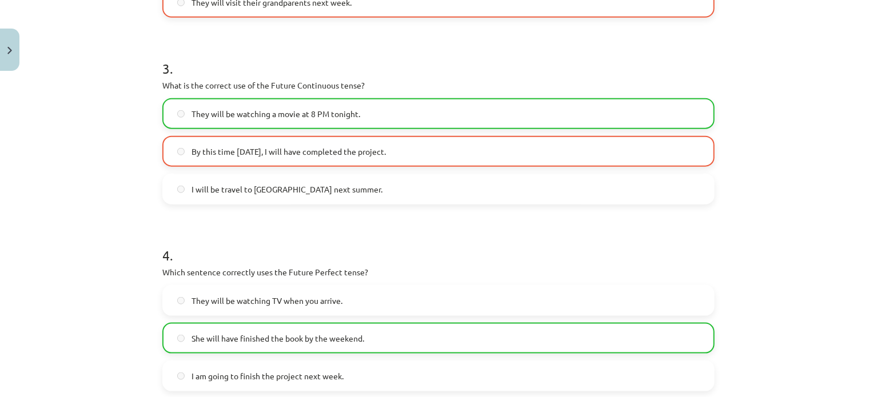
scroll to position [651, 0]
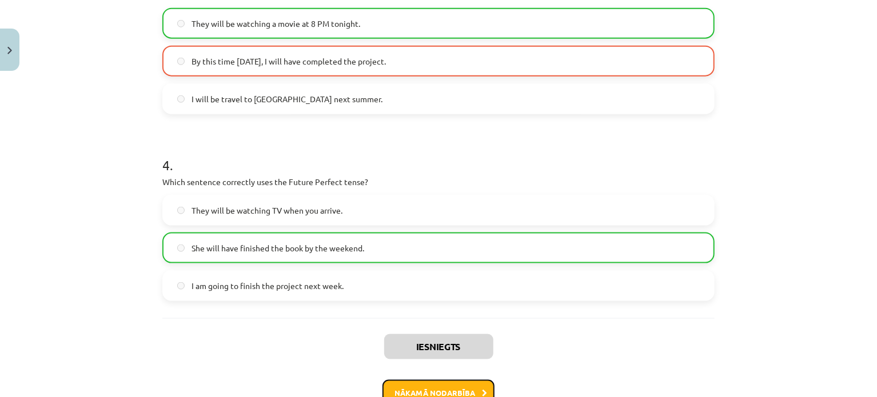
click at [463, 385] on button "Nākamā nodarbība" at bounding box center [438, 393] width 112 height 26
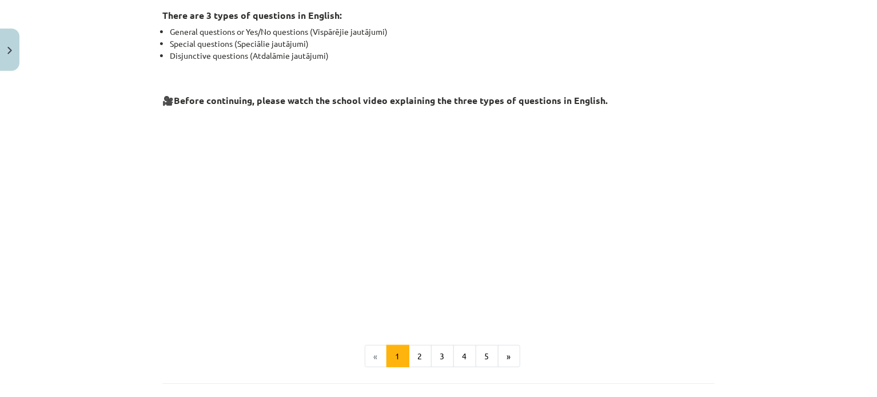
scroll to position [299, 0]
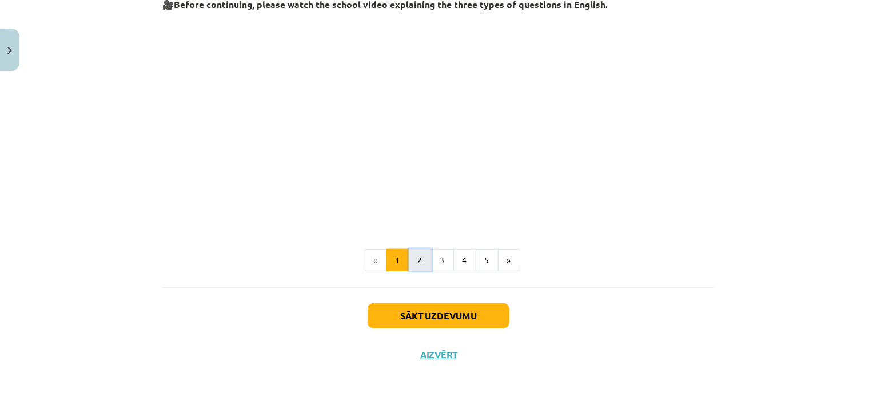
click at [421, 266] on button "2" at bounding box center [420, 260] width 23 height 23
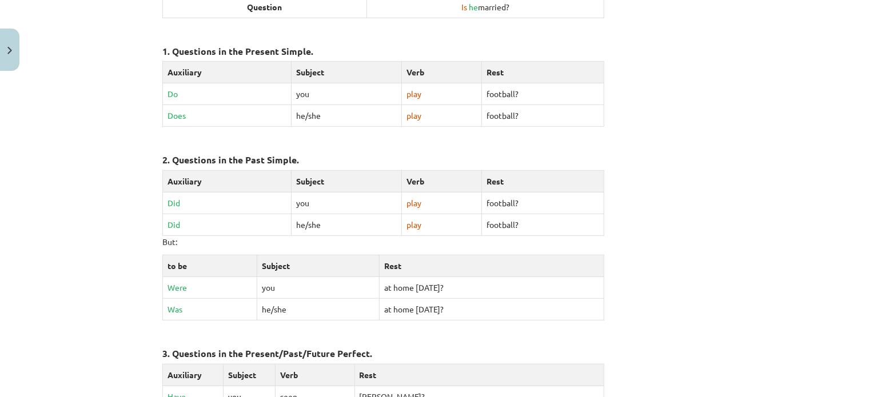
scroll to position [204, 0]
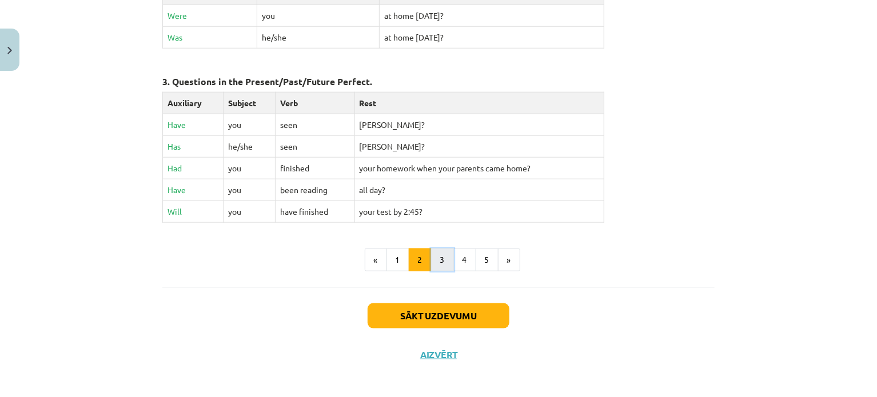
click at [445, 255] on button "3" at bounding box center [442, 260] width 23 height 23
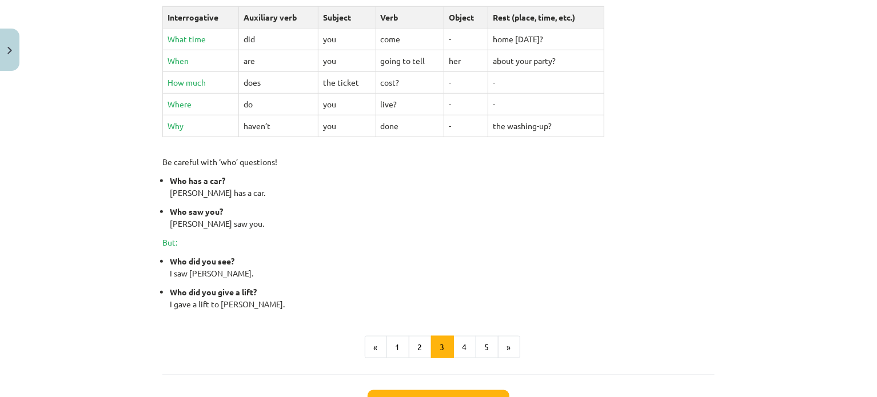
scroll to position [527, 0]
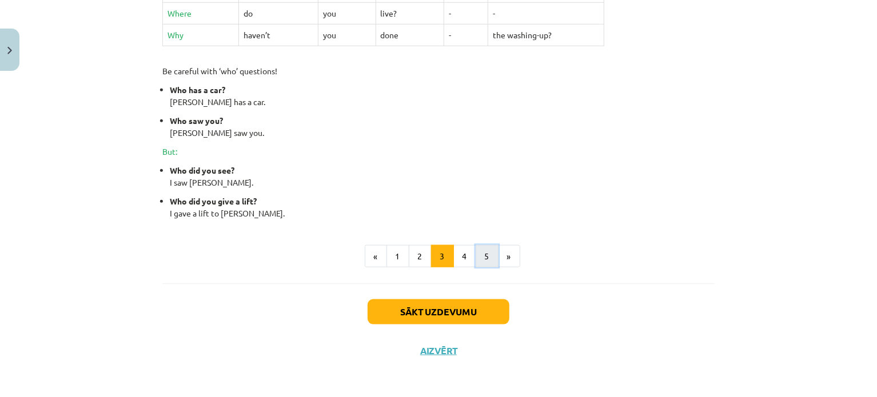
click at [484, 254] on button "5" at bounding box center [486, 256] width 23 height 23
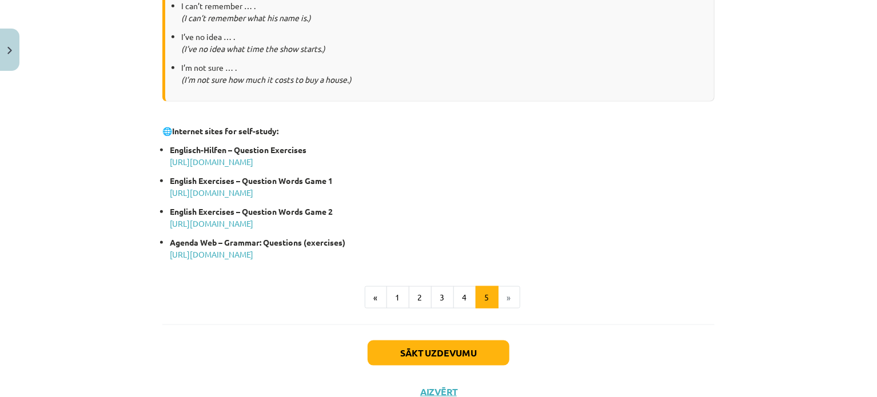
scroll to position [587, 0]
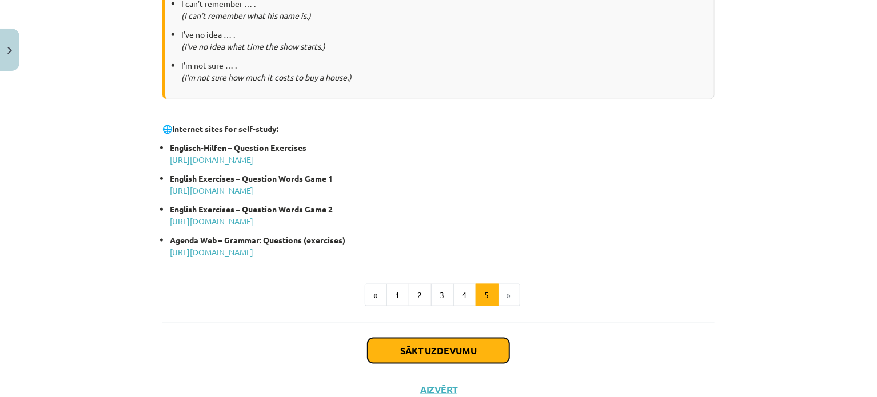
click at [455, 343] on button "Sākt uzdevumu" at bounding box center [438, 350] width 142 height 25
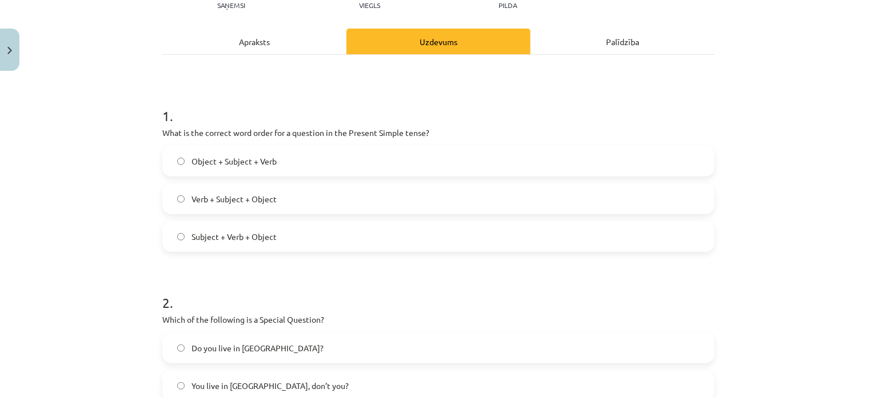
scroll to position [141, 0]
click at [445, 196] on label "Verb + Subject + Object" at bounding box center [438, 197] width 550 height 29
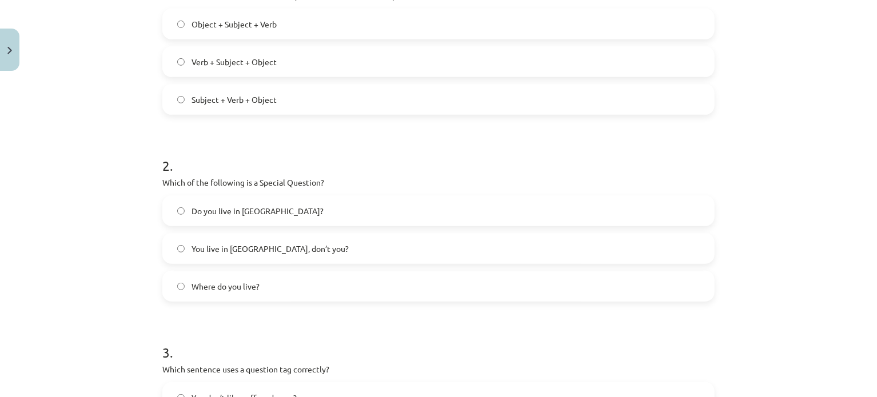
scroll to position [281, 0]
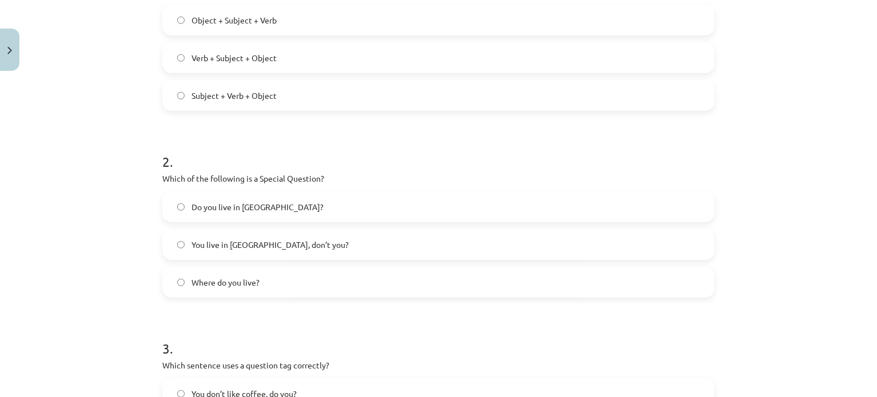
click at [258, 274] on label "Where do you live?" at bounding box center [438, 282] width 550 height 29
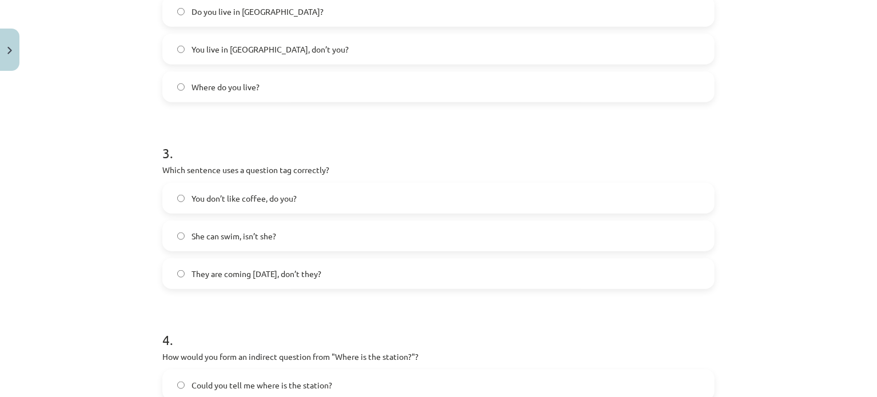
scroll to position [479, 0]
click at [322, 194] on label "You don’t like coffee, do you?" at bounding box center [438, 195] width 550 height 29
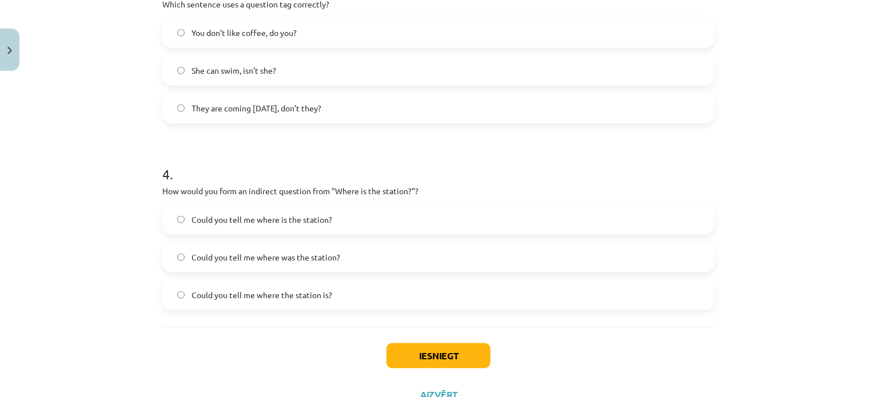
scroll to position [644, 0]
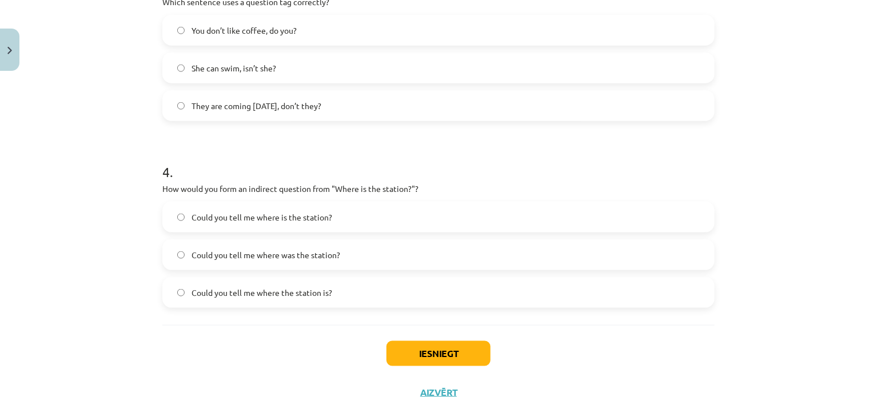
click at [315, 298] on span "Could you tell me where the station is?" at bounding box center [261, 293] width 141 height 12
click at [461, 353] on button "Iesniegt" at bounding box center [438, 353] width 104 height 25
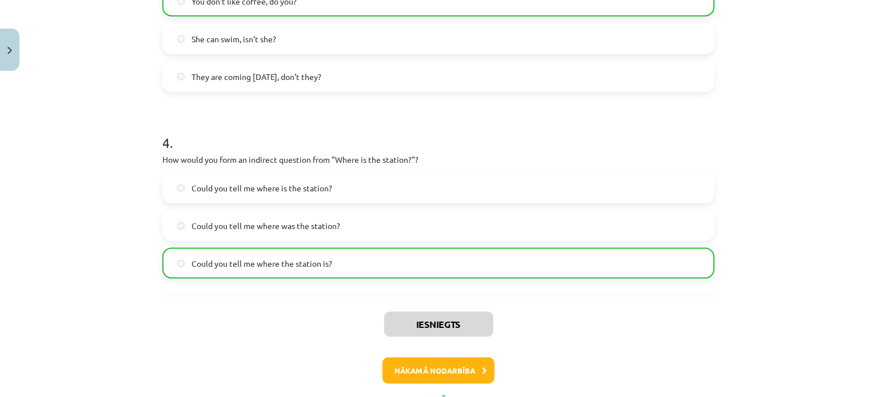
scroll to position [674, 0]
click at [418, 367] on button "Nākamā nodarbība" at bounding box center [438, 370] width 112 height 26
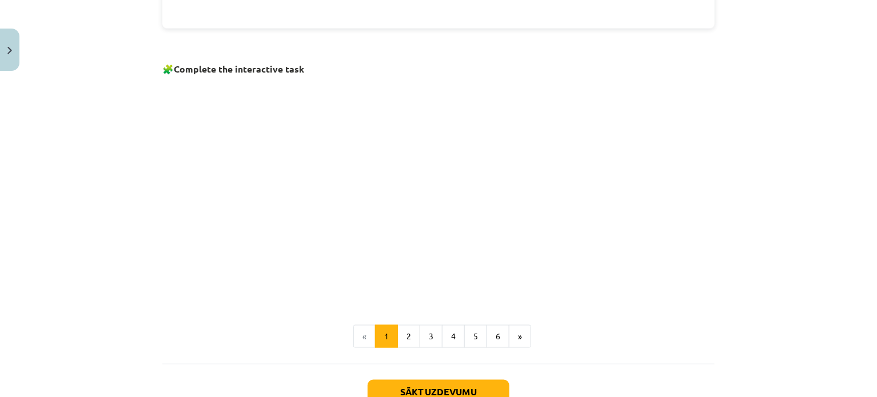
scroll to position [798, 0]
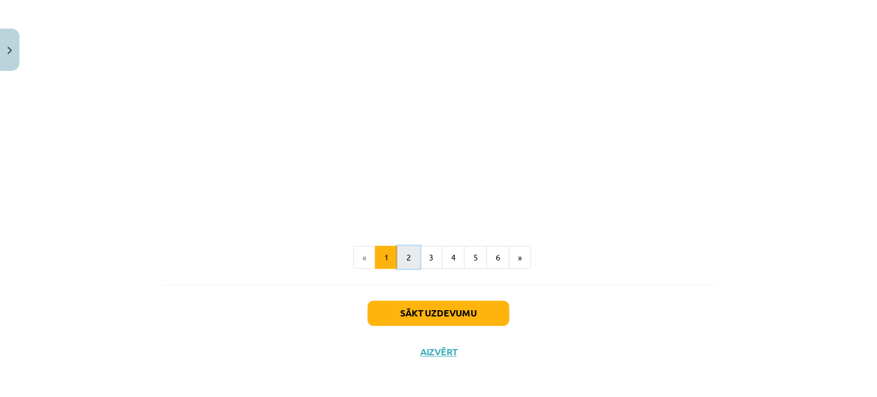
click at [405, 250] on button "2" at bounding box center [408, 257] width 23 height 23
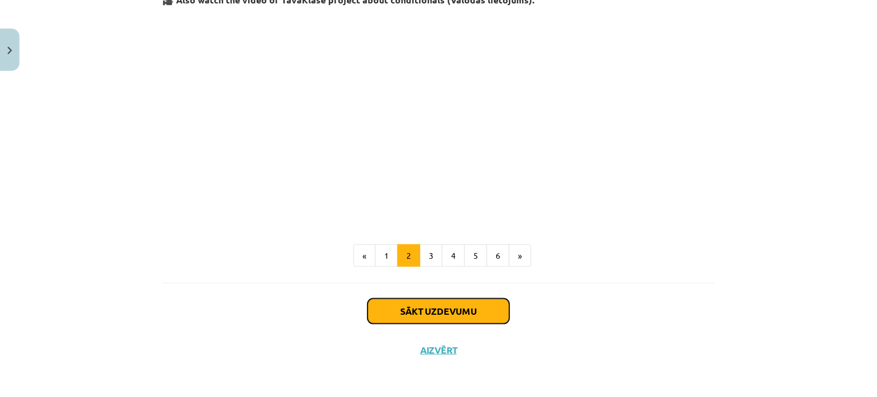
click at [409, 309] on button "Sākt uzdevumu" at bounding box center [438, 311] width 142 height 25
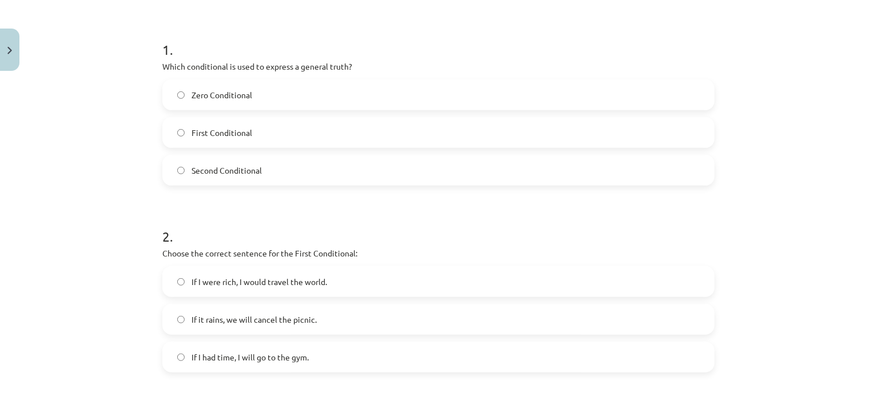
scroll to position [192, 0]
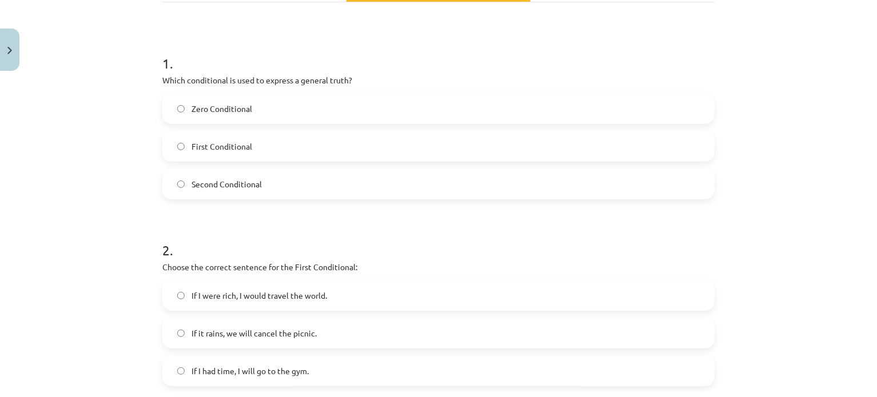
click at [381, 156] on label "First Conditional" at bounding box center [438, 146] width 550 height 29
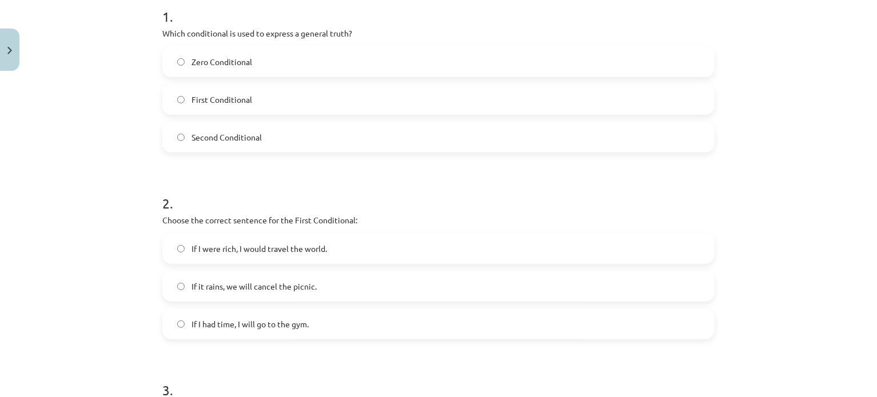
scroll to position [231, 0]
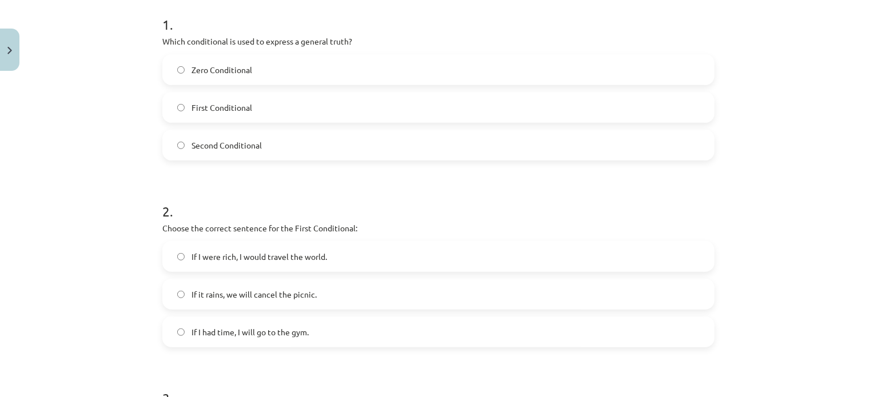
click at [421, 153] on label "Second Conditional" at bounding box center [438, 145] width 550 height 29
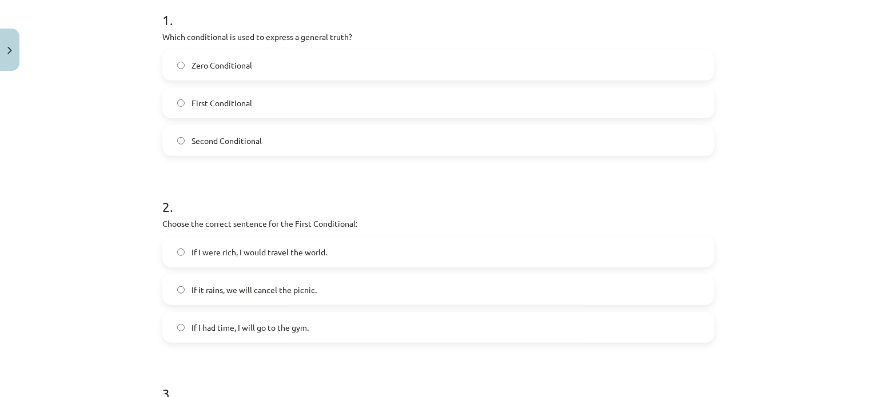
scroll to position [203, 0]
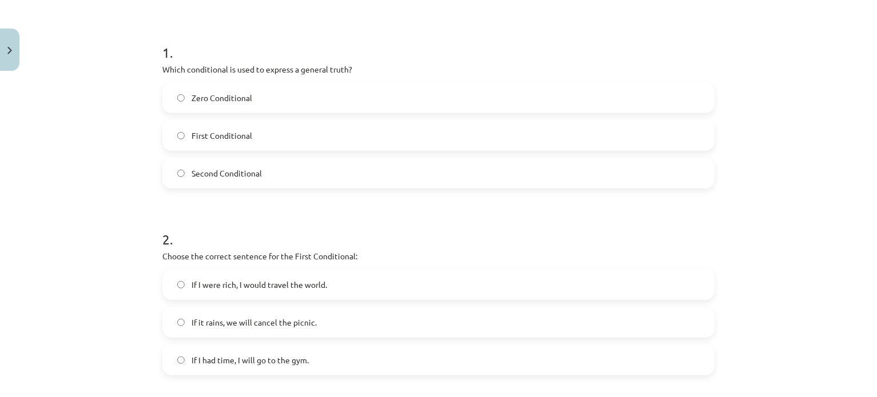
click at [525, 105] on label "Zero Conditional" at bounding box center [438, 97] width 550 height 29
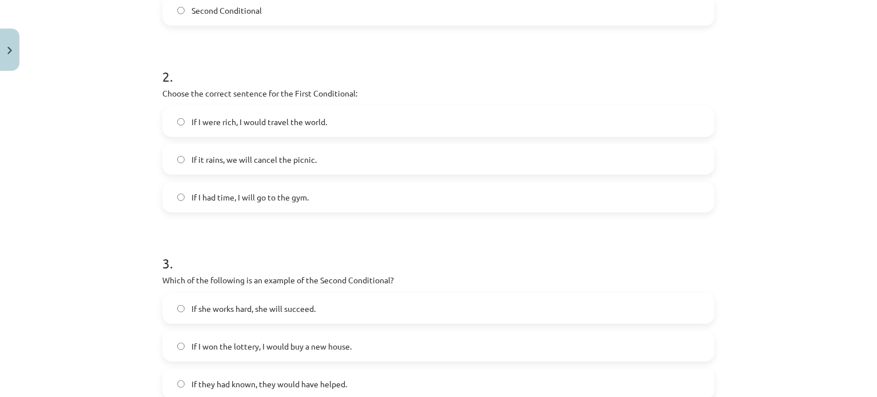
scroll to position [367, 0]
click at [326, 158] on label "If it rains, we will cancel the picnic." at bounding box center [438, 158] width 550 height 29
click at [460, 123] on label "If I were rich, I would travel the world." at bounding box center [438, 120] width 550 height 29
click at [460, 156] on label "If it rains, we will cancel the picnic." at bounding box center [438, 158] width 550 height 29
click at [469, 111] on label "If I were rich, I would travel the world." at bounding box center [438, 120] width 550 height 29
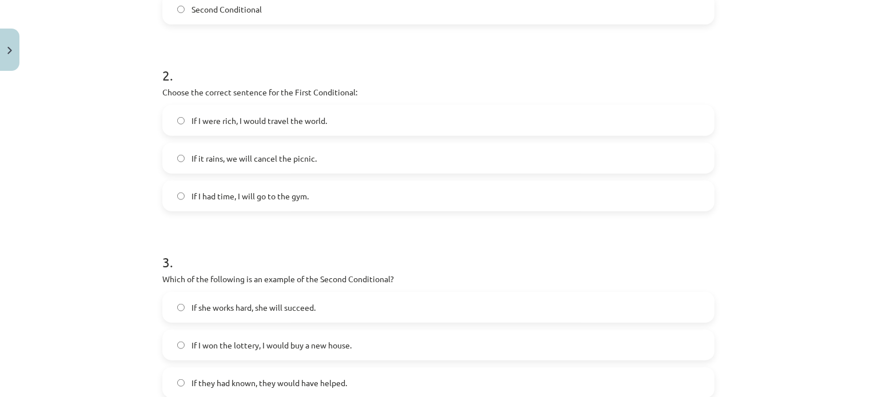
click at [463, 154] on label "If it rains, we will cancel the picnic." at bounding box center [438, 158] width 550 height 29
click at [466, 134] on label "If I were rich, I would travel the world." at bounding box center [438, 120] width 550 height 29
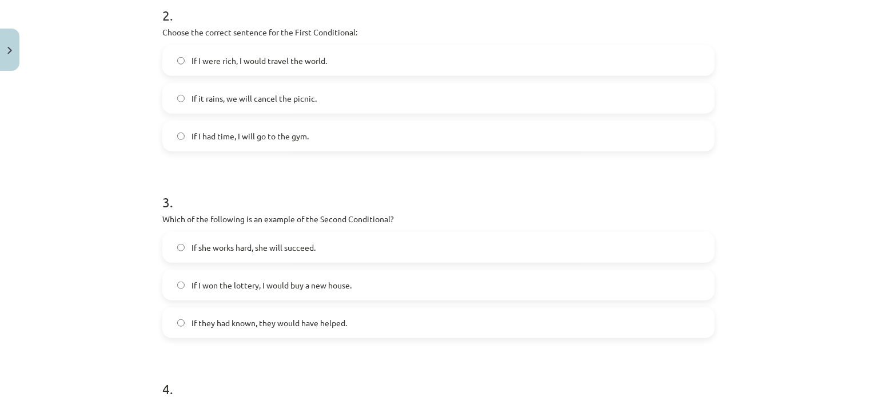
scroll to position [429, 0]
click at [486, 250] on label "If she works hard, she will succeed." at bounding box center [438, 245] width 550 height 29
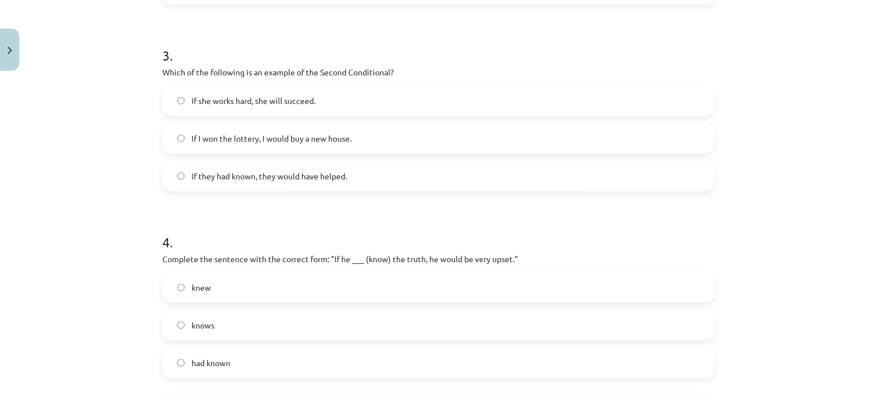
scroll to position [613, 0]
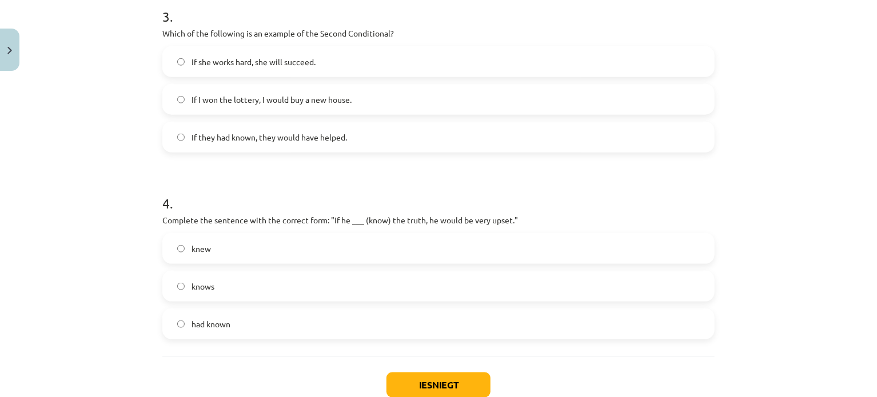
click at [313, 243] on label "knew" at bounding box center [438, 248] width 550 height 29
click at [273, 281] on label "knows" at bounding box center [438, 286] width 550 height 29
click at [278, 247] on label "knew" at bounding box center [438, 248] width 550 height 29
click at [297, 282] on label "knows" at bounding box center [438, 286] width 550 height 29
click at [385, 251] on label "knew" at bounding box center [438, 248] width 550 height 29
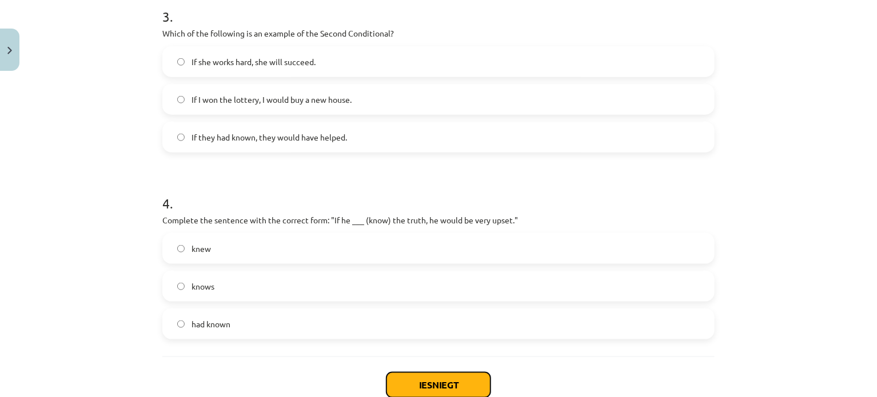
click at [438, 379] on button "Iesniegt" at bounding box center [438, 385] width 104 height 25
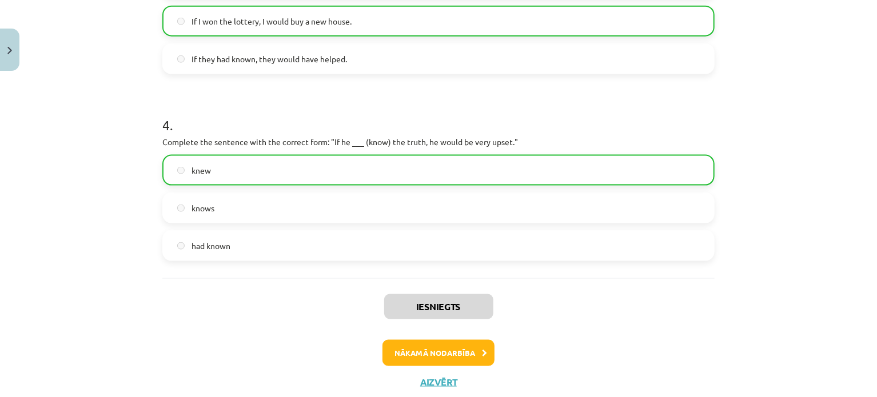
scroll to position [693, 0]
click at [449, 357] on button "Nākamā nodarbība" at bounding box center [438, 351] width 112 height 26
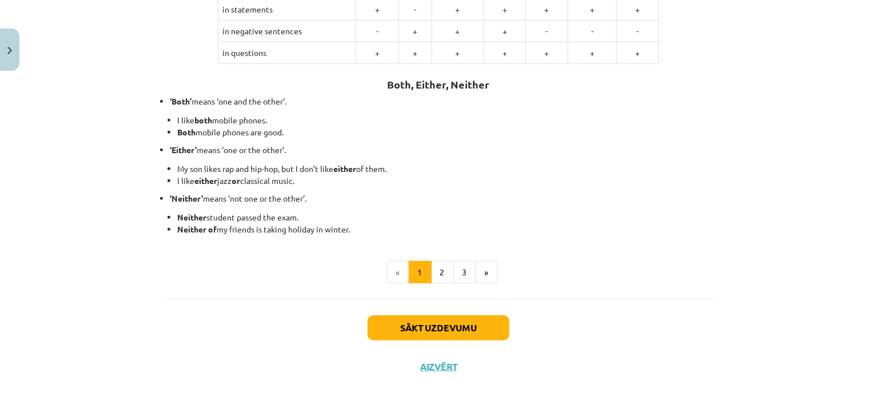
scroll to position [306, 0]
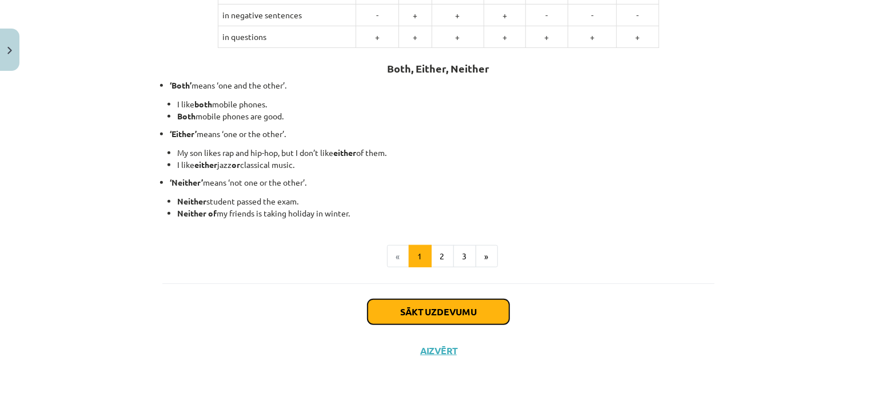
click at [474, 309] on button "Sākt uzdevumu" at bounding box center [438, 311] width 142 height 25
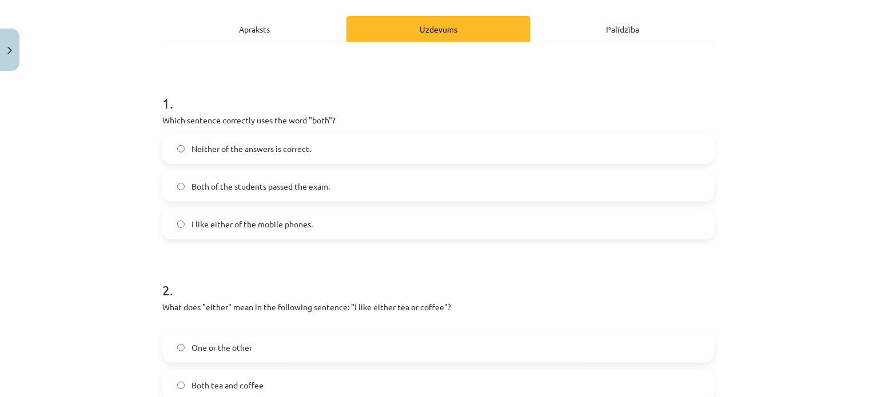
scroll to position [154, 0]
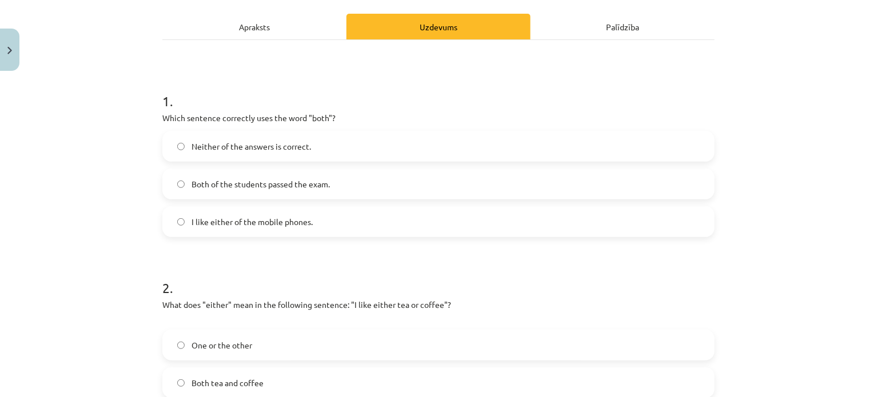
click at [261, 192] on label "Both of the students passed the exam." at bounding box center [438, 184] width 550 height 29
click at [348, 142] on label "Neither of the answers is correct." at bounding box center [438, 146] width 550 height 29
click at [638, 192] on label "Both of the students passed the exam." at bounding box center [438, 184] width 550 height 29
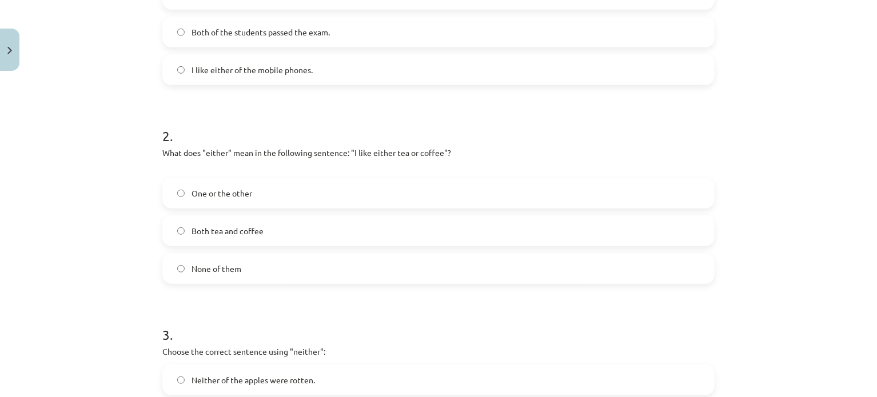
scroll to position [325, 0]
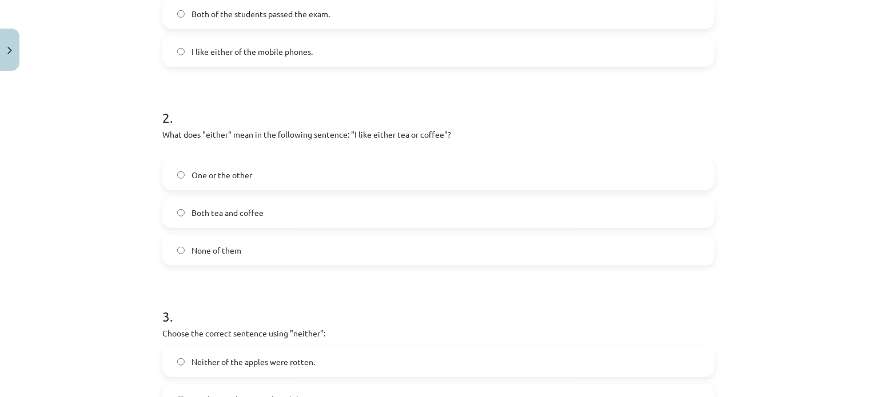
click at [340, 178] on label "One or the other" at bounding box center [438, 175] width 550 height 29
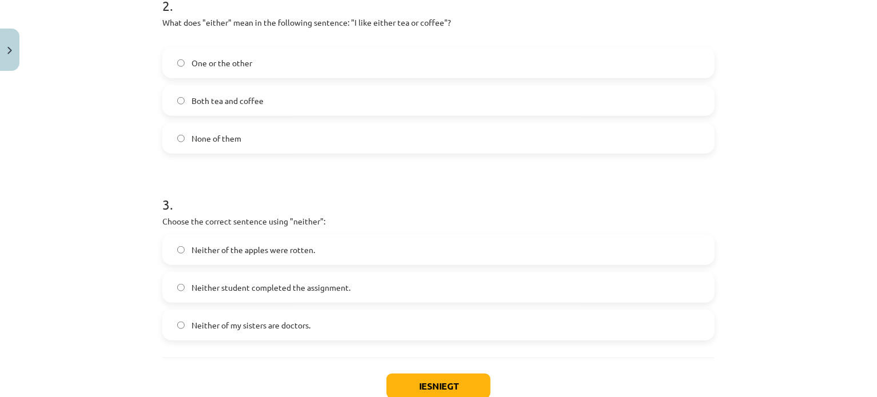
scroll to position [444, 0]
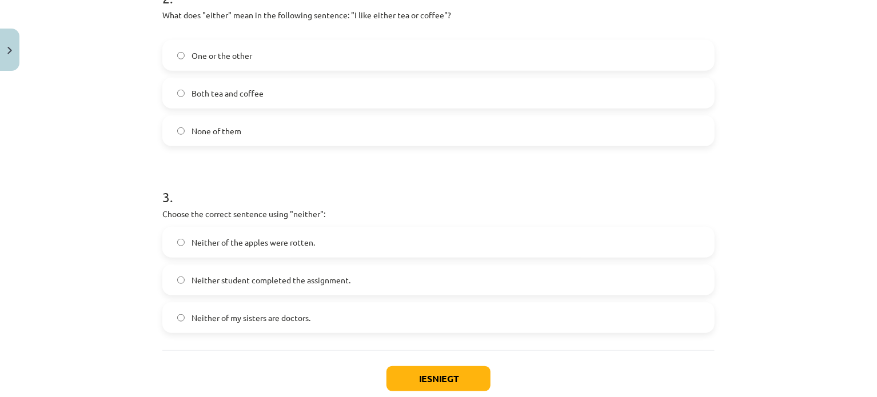
click at [341, 246] on label "Neither of the apples were rotten." at bounding box center [438, 242] width 550 height 29
click at [358, 286] on label "Neither student completed the assignment." at bounding box center [438, 280] width 550 height 29
click at [367, 249] on label "Neither of the apples were rotten." at bounding box center [438, 242] width 550 height 29
click at [422, 373] on button "Iesniegt" at bounding box center [438, 378] width 104 height 25
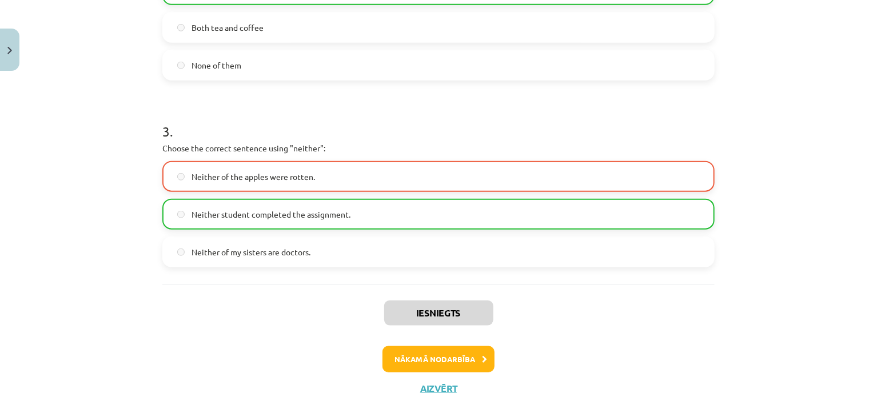
scroll to position [529, 0]
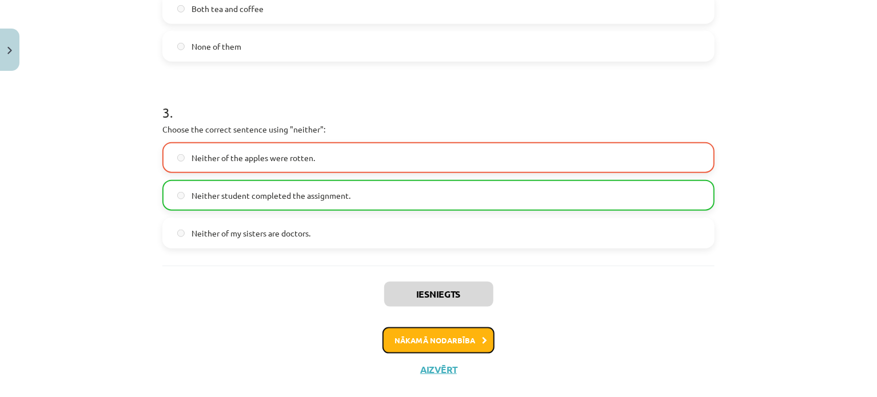
click at [450, 336] on button "Nākamā nodarbība" at bounding box center [438, 340] width 112 height 26
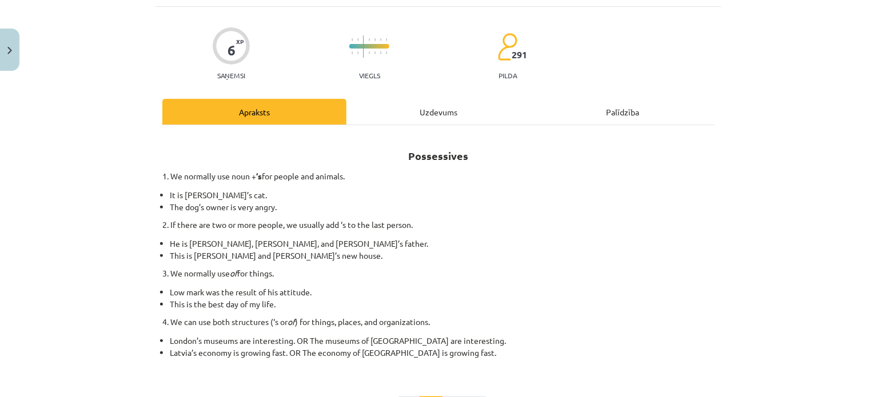
scroll to position [29, 0]
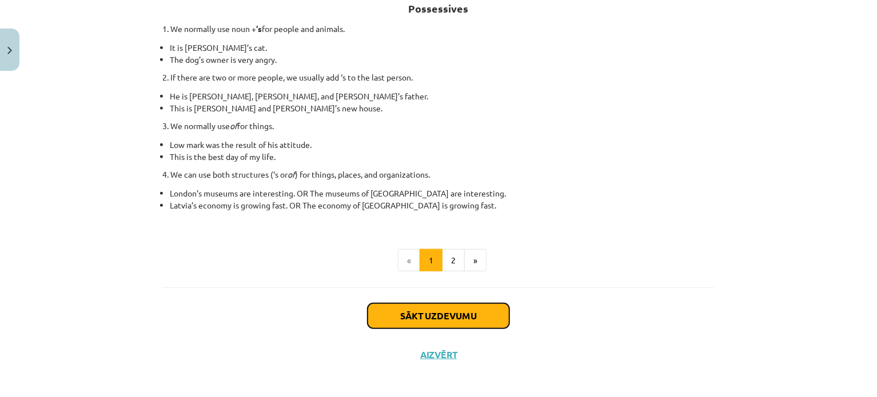
click at [433, 308] on button "Sākt uzdevumu" at bounding box center [438, 315] width 142 height 25
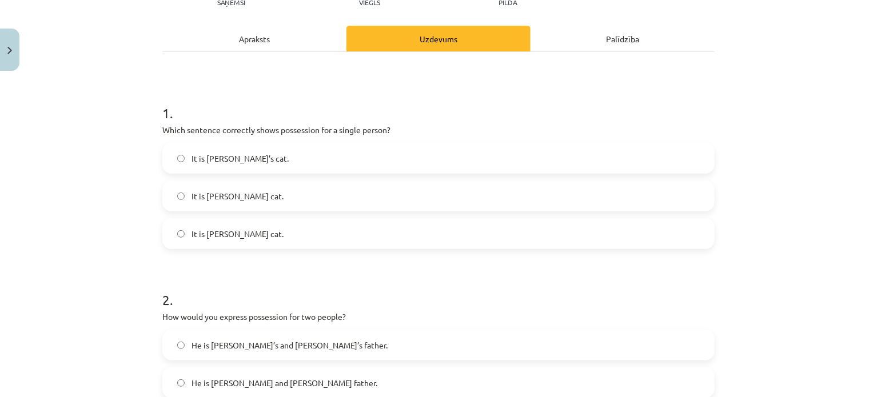
scroll to position [144, 0]
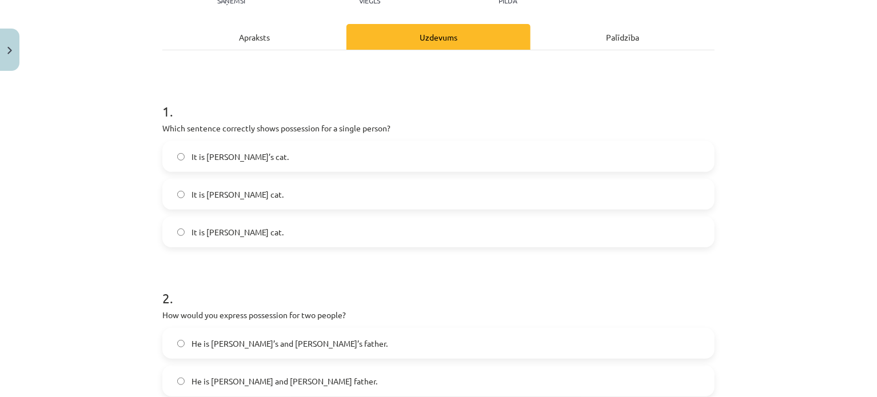
click at [266, 159] on label "It is Jane’s cat." at bounding box center [438, 156] width 550 height 29
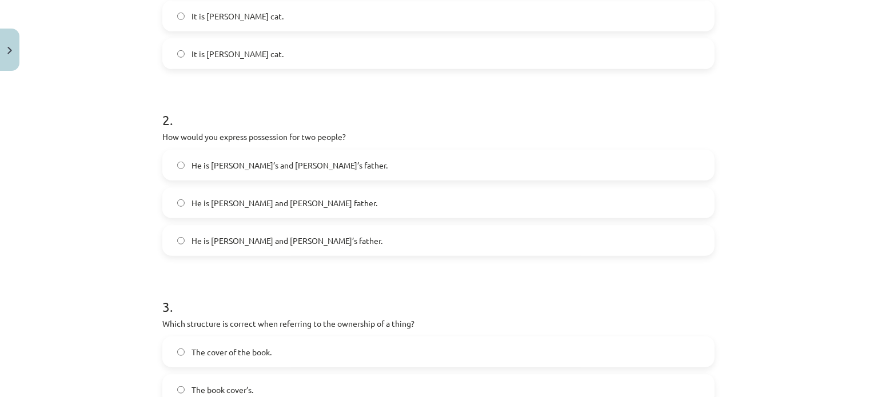
scroll to position [327, 0]
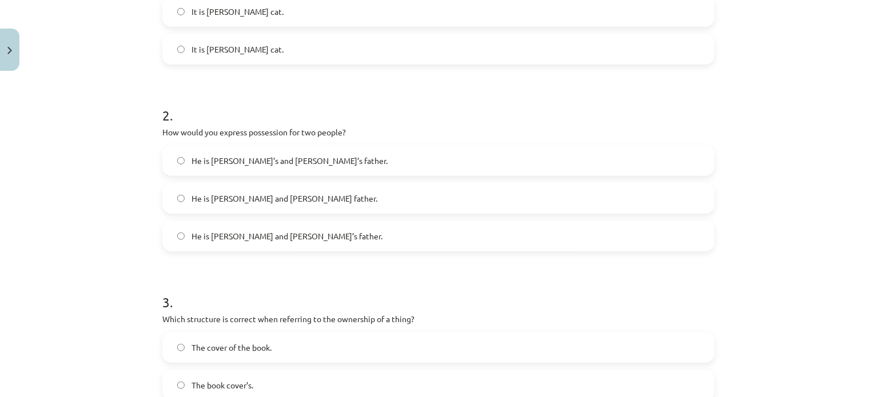
click at [281, 244] on label "He is Alice and James’s father." at bounding box center [438, 236] width 550 height 29
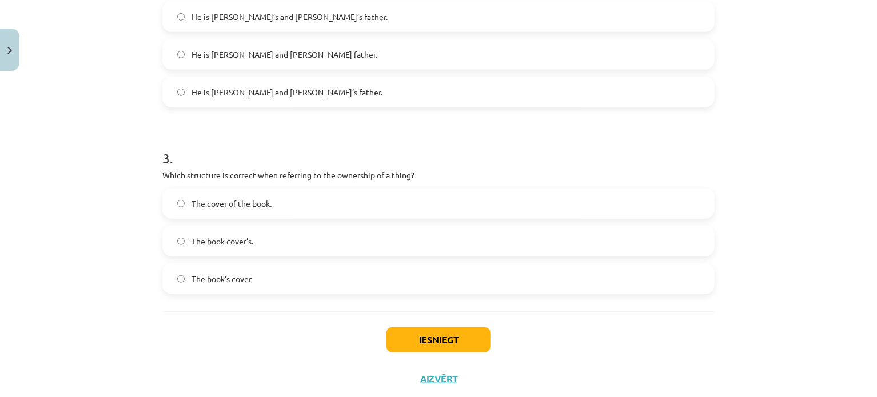
scroll to position [478, 0]
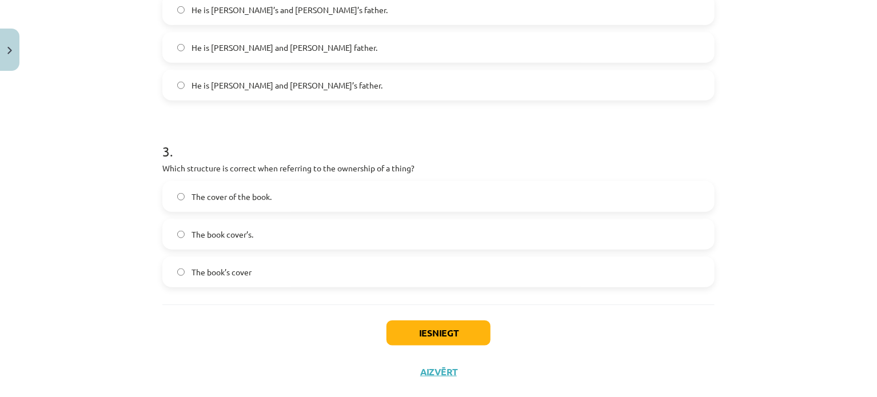
click at [274, 277] on label "The book’s cover" at bounding box center [438, 272] width 550 height 29
click at [352, 195] on label "The cover of the book." at bounding box center [438, 196] width 550 height 29
click at [389, 275] on label "The book’s cover" at bounding box center [438, 272] width 550 height 29
click at [443, 327] on button "Iesniegt" at bounding box center [438, 333] width 104 height 25
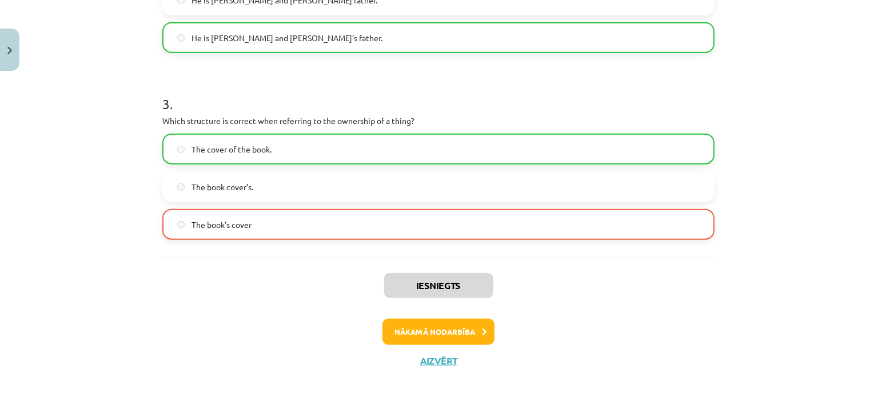
scroll to position [528, 0]
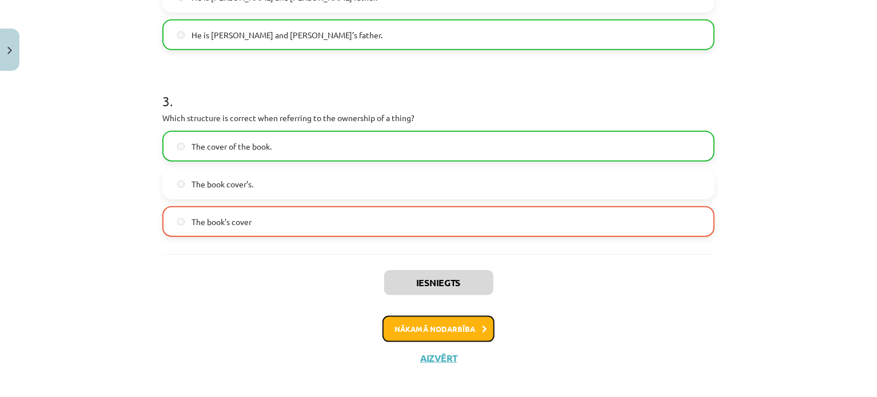
click at [457, 323] on button "Nākamā nodarbība" at bounding box center [438, 329] width 112 height 26
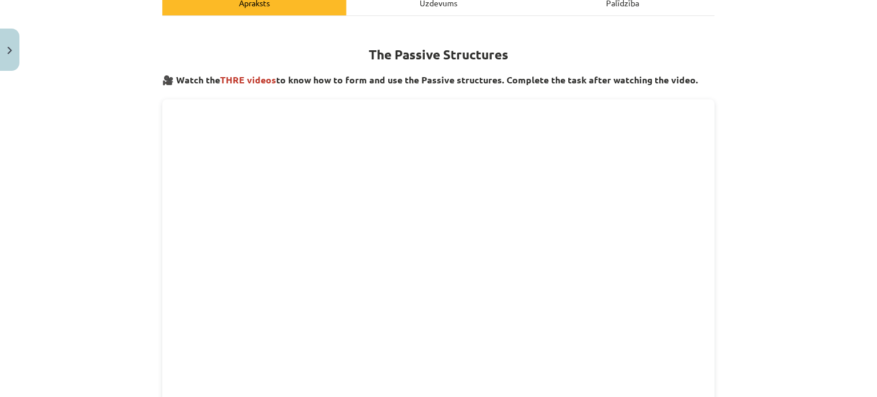
scroll to position [178, 0]
drag, startPoint x: 876, startPoint y: 162, endPoint x: 850, endPoint y: 66, distance: 99.5
click at [850, 65] on div "Mācību tēma: Angļu valoda i - 10.klase 1.ieskaites mācību materiāls #9 📝 Topic …" at bounding box center [438, 198] width 877 height 397
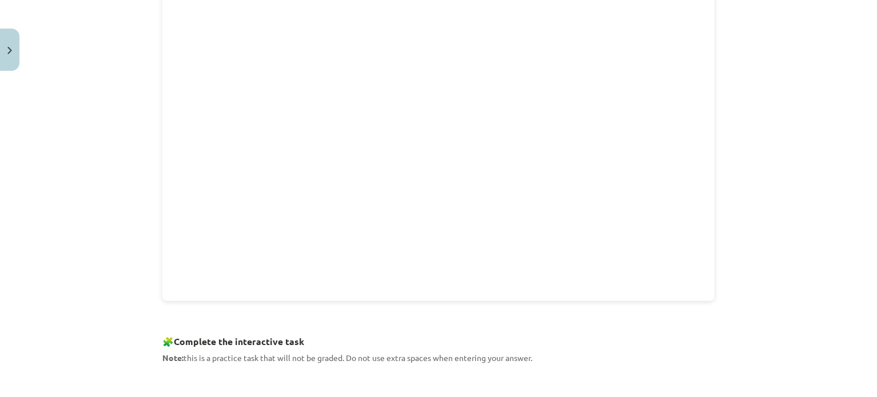
scroll to position [257, 0]
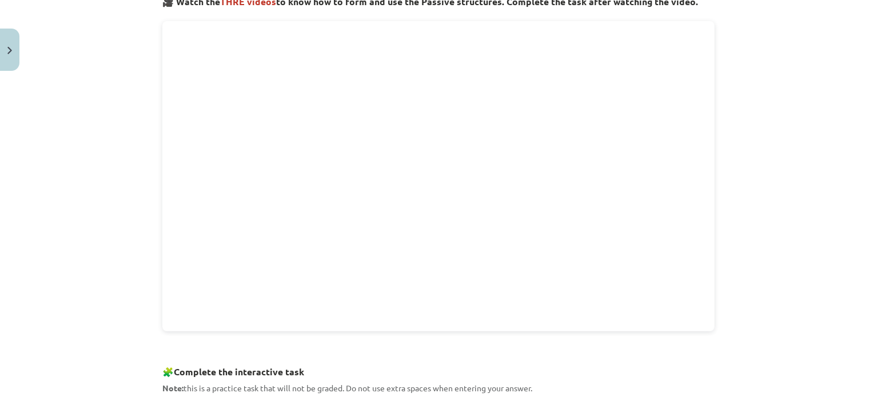
click at [806, 199] on div "Mācību tēma: Angļu valoda i - 10.klase 1.ieskaites mācību materiāls #9 📝 Topic …" at bounding box center [438, 198] width 877 height 397
click at [734, 221] on div "Mācību tēma: Angļu valoda i - 10.klase 1.ieskaites mācību materiāls #9 📝 Topic …" at bounding box center [438, 198] width 877 height 397
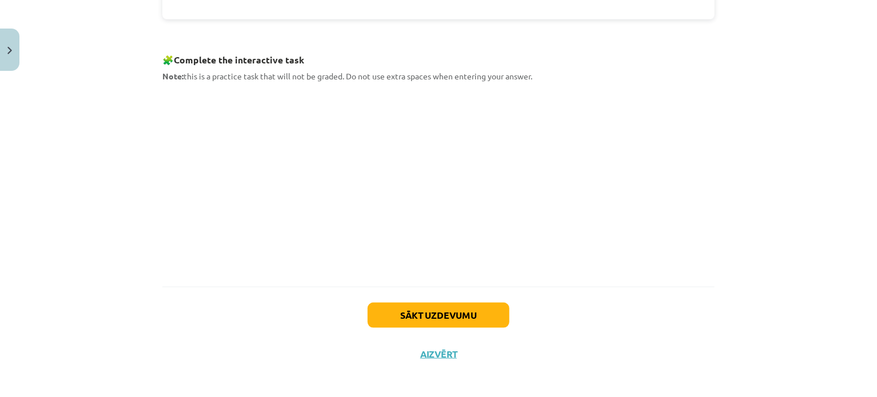
scroll to position [519, 0]
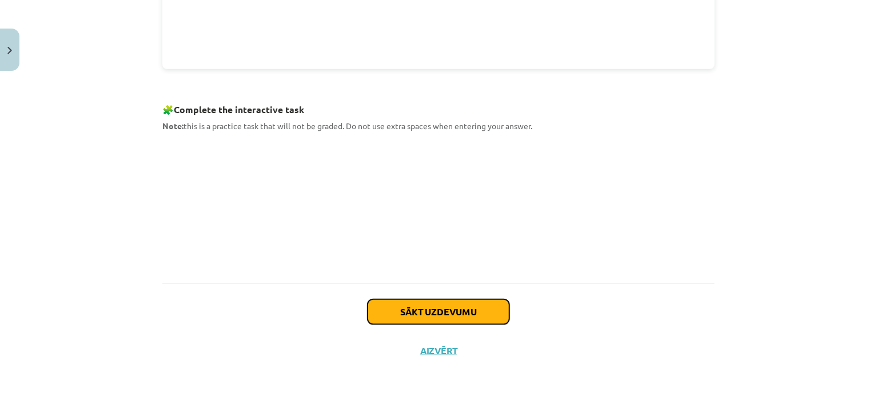
click at [457, 307] on button "Sākt uzdevumu" at bounding box center [438, 311] width 142 height 25
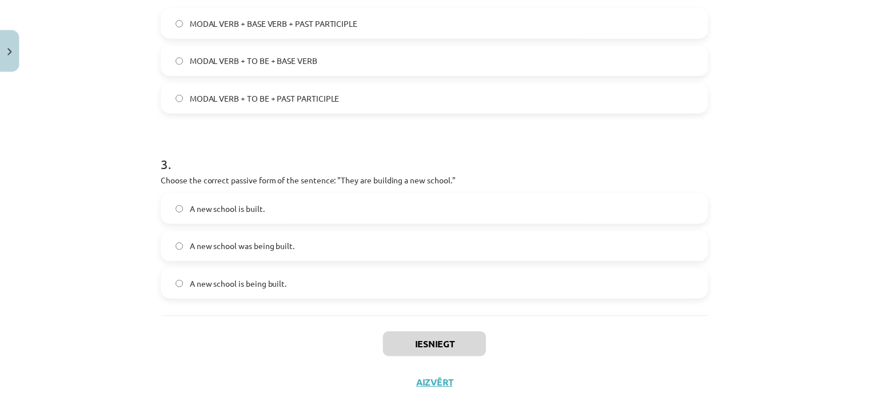
scroll to position [500, 0]
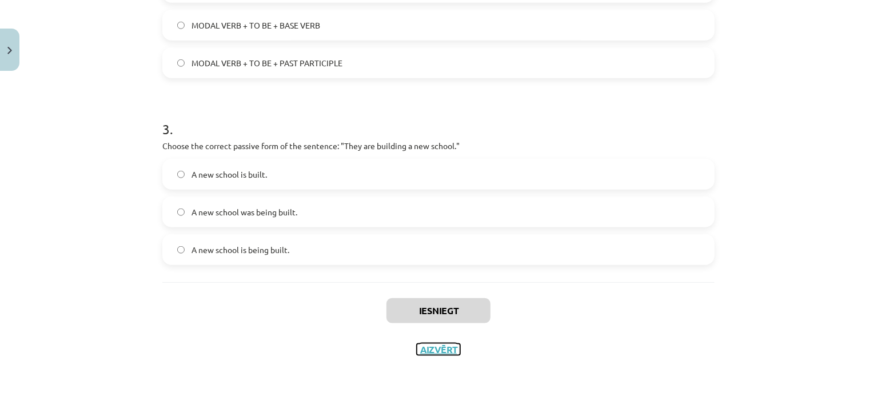
click at [442, 347] on button "Aizvērt" at bounding box center [438, 349] width 43 height 11
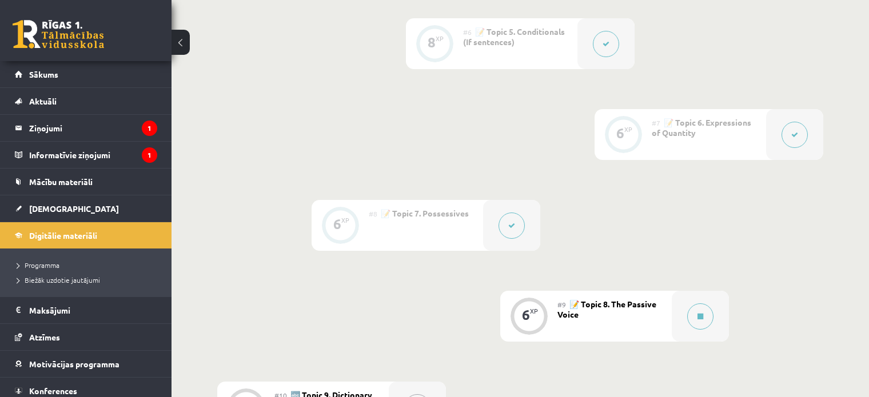
scroll to position [733, 0]
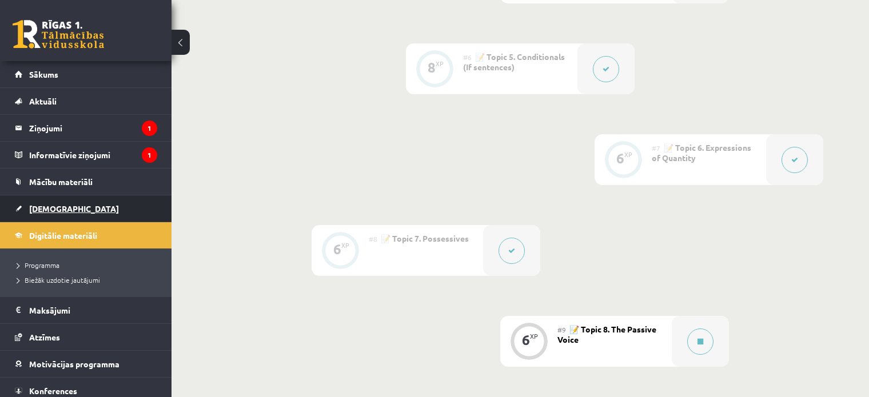
click at [80, 213] on link "[DEMOGRAPHIC_DATA]" at bounding box center [86, 208] width 142 height 26
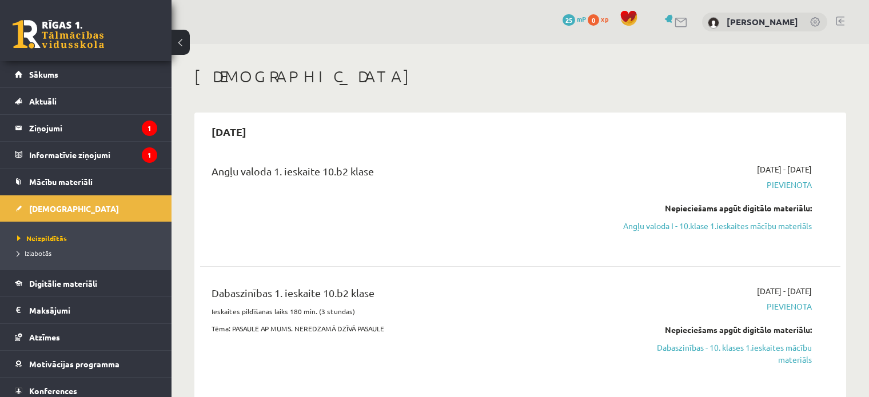
click at [799, 181] on span "Pievienota" at bounding box center [717, 185] width 189 height 12
click at [646, 181] on span "Pievienota" at bounding box center [717, 185] width 189 height 12
click at [711, 205] on div "Nepieciešams apgūt digitālo materiālu:" at bounding box center [717, 208] width 189 height 12
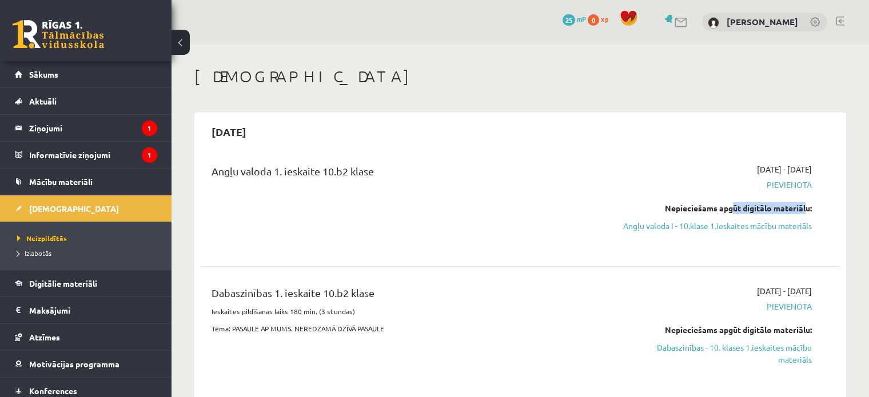
drag, startPoint x: 729, startPoint y: 205, endPoint x: 802, endPoint y: 210, distance: 73.3
click at [802, 210] on div "Nepieciešams apgūt digitālo materiālu:" at bounding box center [717, 208] width 189 height 12
click at [723, 259] on div "Angļu valoda 1. ieskaite 10.b2 klase 2025-09-01 - 2025-09-15 Pievienota Nepieci…" at bounding box center [520, 205] width 640 height 107
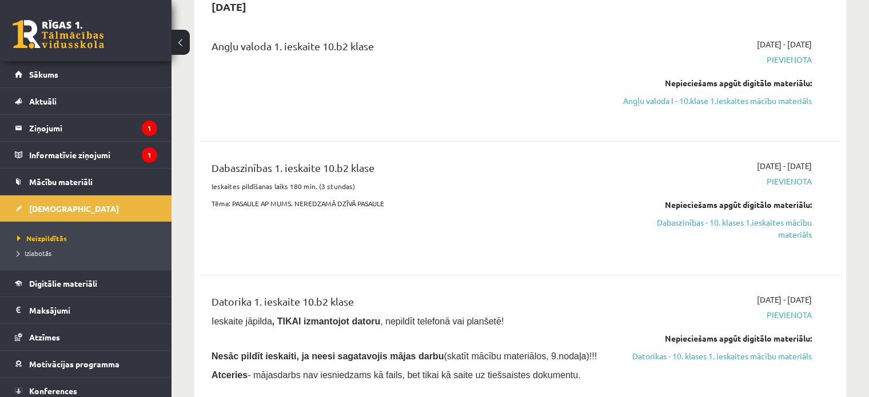
scroll to position [363, 0]
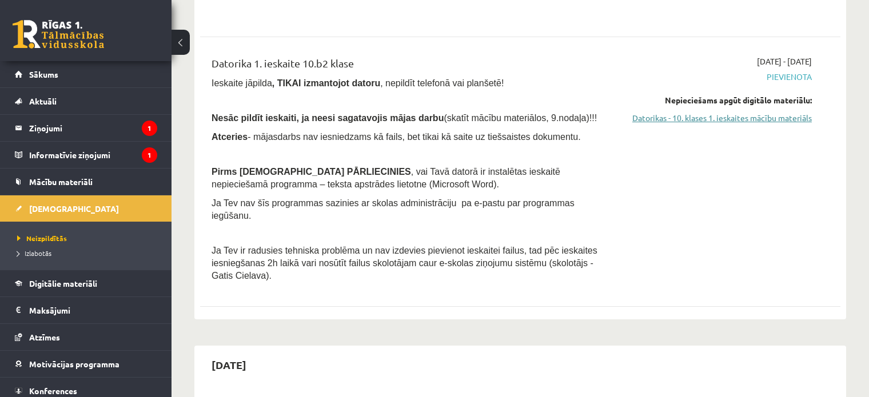
click at [687, 124] on link "Datorikas - 10. klases 1. ieskaites mācību materiāls" at bounding box center [717, 118] width 189 height 12
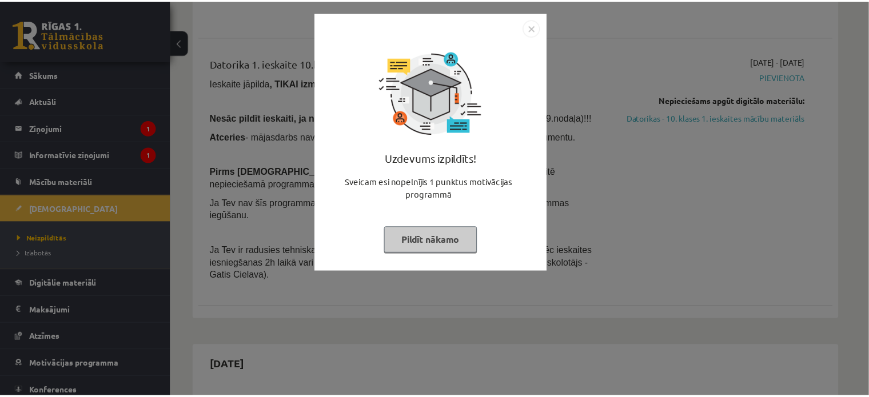
scroll to position [363, 0]
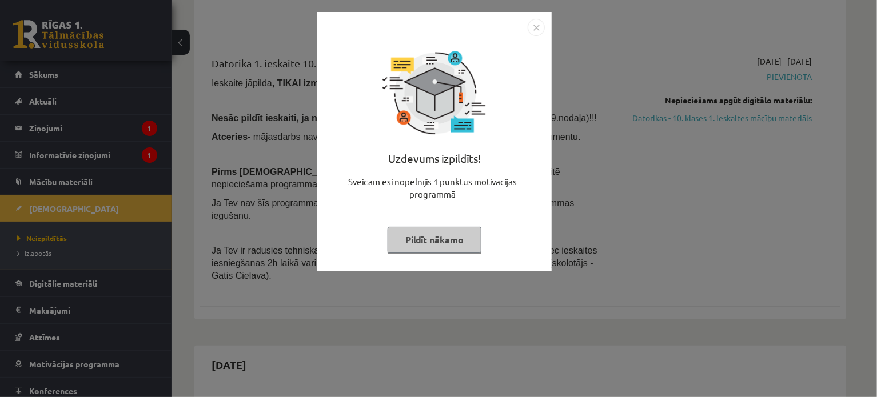
click at [595, 178] on div "Uzdevums izpildīts! Sveicam esi nopelnījis 1 punktus motivācijas programmā Pild…" at bounding box center [438, 198] width 877 height 397
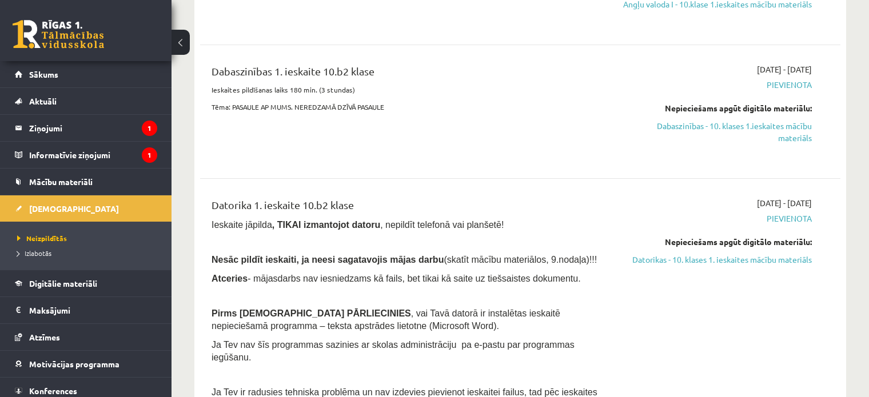
scroll to position [130, 0]
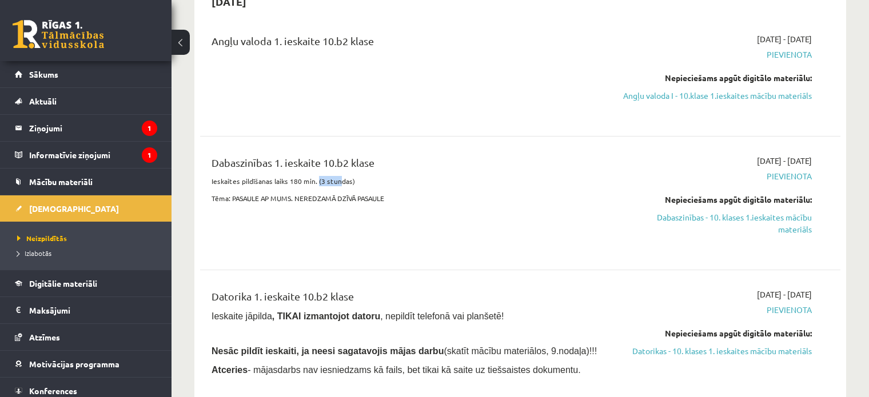
drag, startPoint x: 320, startPoint y: 192, endPoint x: 341, endPoint y: 196, distance: 21.0
click at [338, 186] on p "Ieskaites pildīšanas laiks 180 min. (3 stundas)" at bounding box center [408, 181] width 394 height 10
click at [370, 199] on div "Dabaszinības 1. ieskaite 10.b2 klase Ieskaites pildīšanas laiks 180 min. (3 stu…" at bounding box center [408, 203] width 411 height 97
click at [783, 182] on span "Pievienota" at bounding box center [717, 176] width 189 height 12
click at [785, 182] on span "Pievienota" at bounding box center [717, 176] width 189 height 12
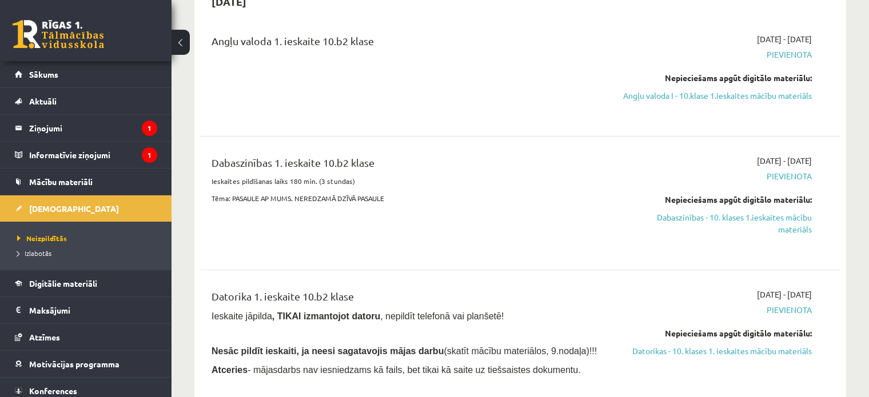
click at [785, 182] on span "Pievienota" at bounding box center [717, 176] width 189 height 12
click at [649, 182] on span "Pievienota" at bounding box center [717, 176] width 189 height 12
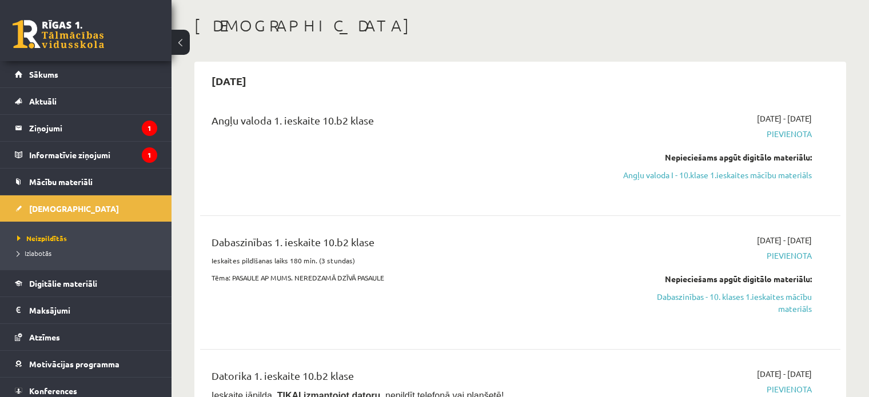
scroll to position [0, 0]
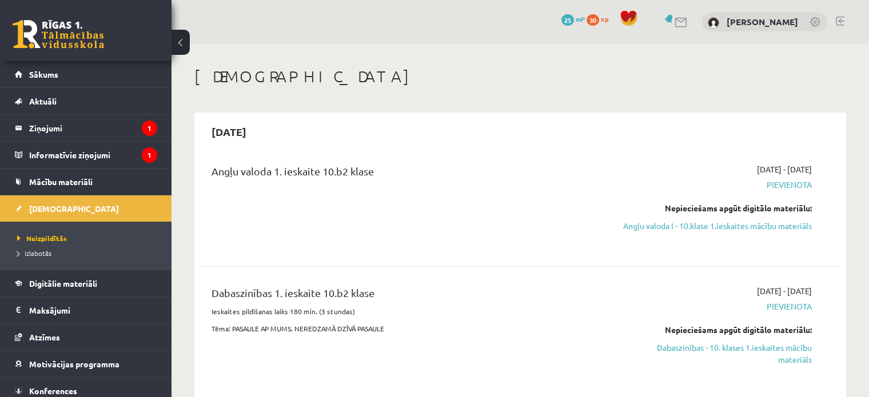
drag, startPoint x: 802, startPoint y: 166, endPoint x: 813, endPoint y: 166, distance: 11.4
click at [813, 166] on div "[DATE] - [DATE] [GEOGRAPHIC_DATA] Nepieciešams apgūt digitālo materiālu: Angļu …" at bounding box center [717, 205] width 206 height 85
copy span "15"
click at [810, 135] on div "[DATE]" at bounding box center [520, 131] width 640 height 27
